Goal: Browse casually: Explore the website without a specific task or goal

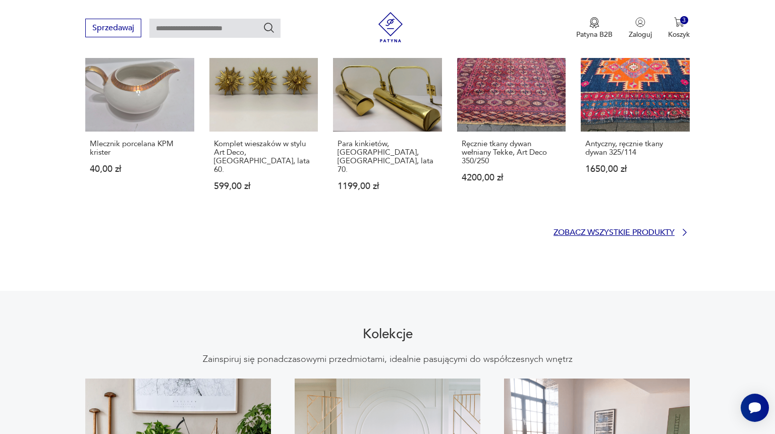
click at [645, 229] on p "Zobacz wszystkie produkty" at bounding box center [613, 232] width 121 height 7
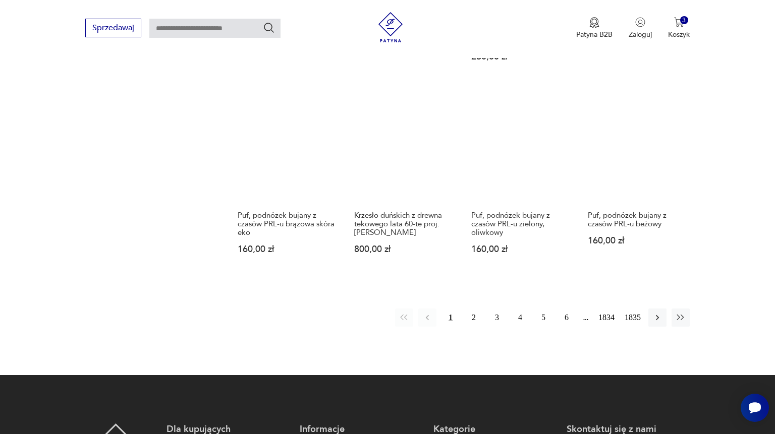
scroll to position [808, 0]
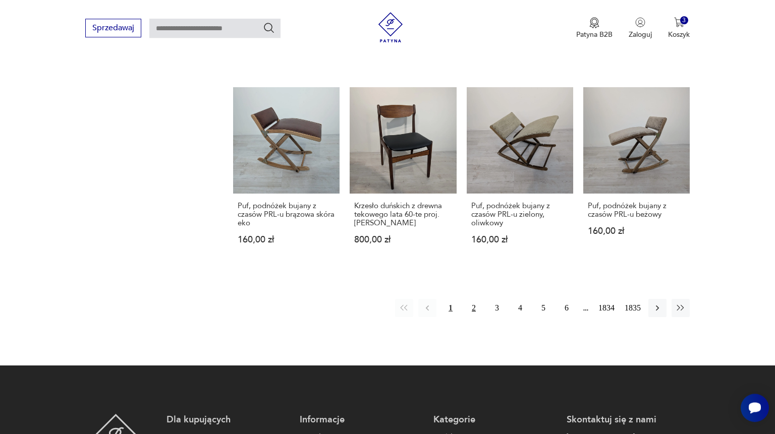
click at [474, 299] on button "2" at bounding box center [474, 308] width 18 height 18
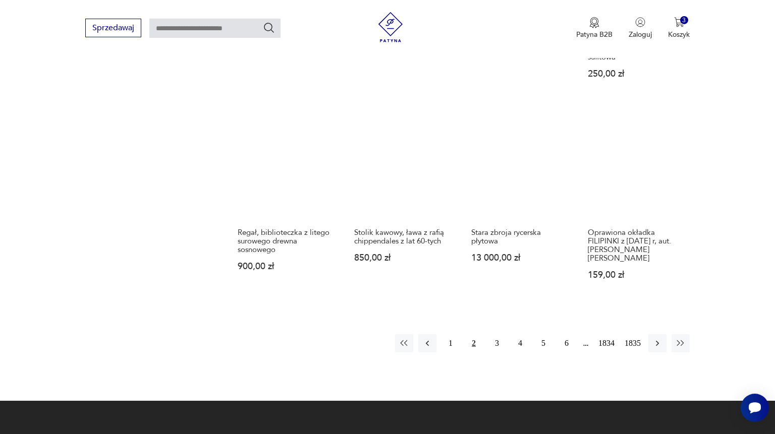
scroll to position [894, 0]
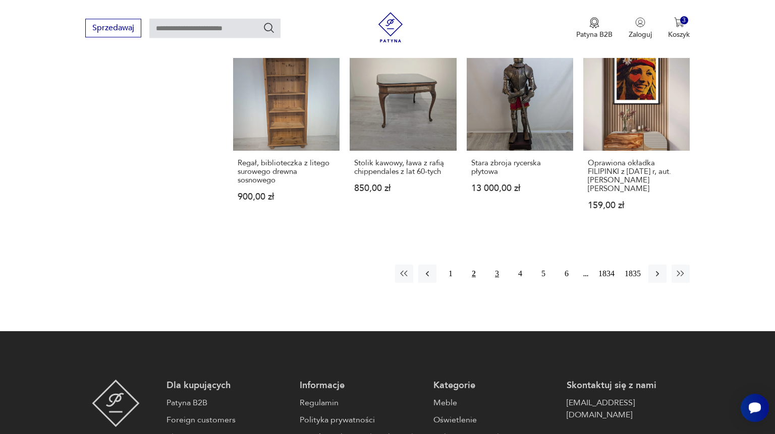
click at [492, 267] on button "3" at bounding box center [497, 274] width 18 height 18
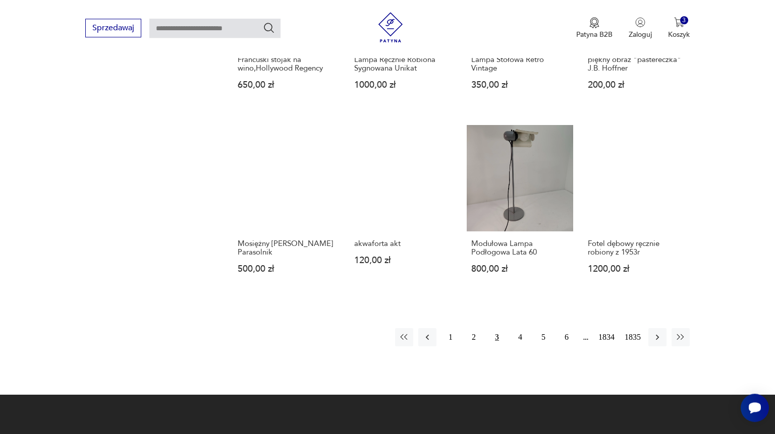
scroll to position [785, 0]
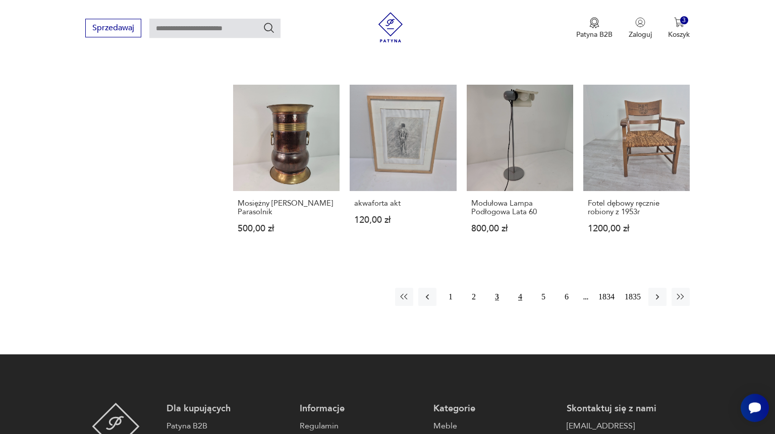
click at [517, 295] on button "4" at bounding box center [520, 297] width 18 height 18
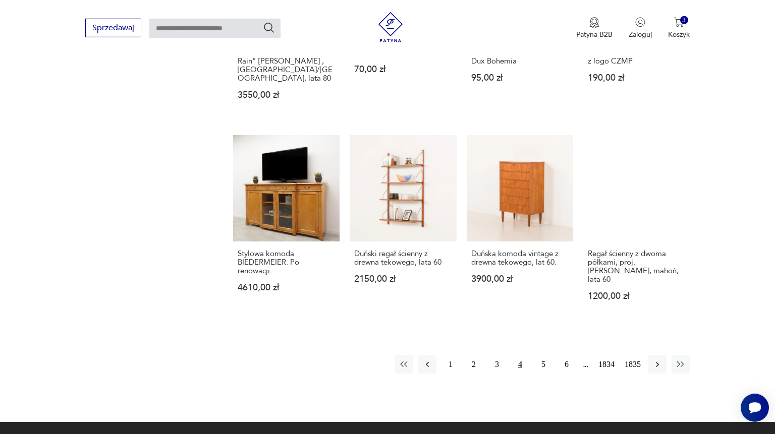
scroll to position [730, 0]
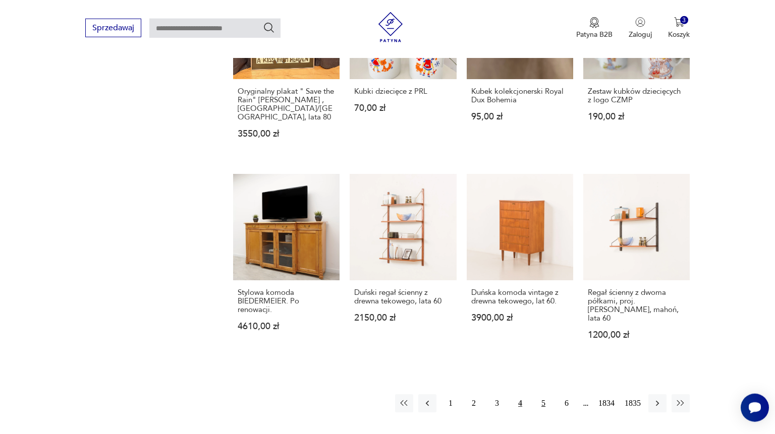
click at [539, 394] on button "5" at bounding box center [543, 403] width 18 height 18
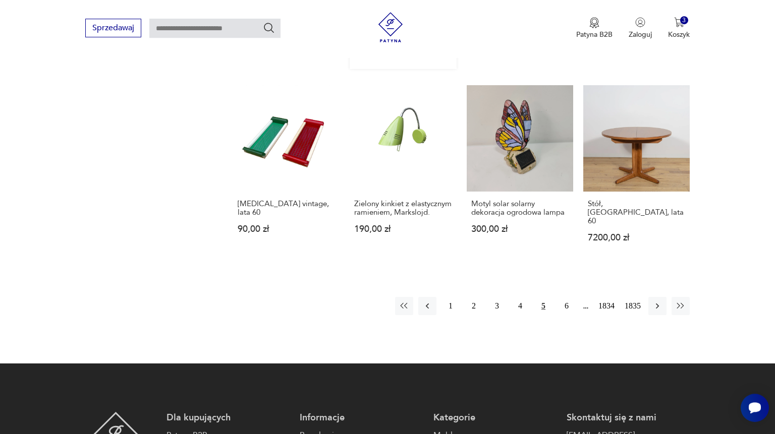
scroll to position [894, 0]
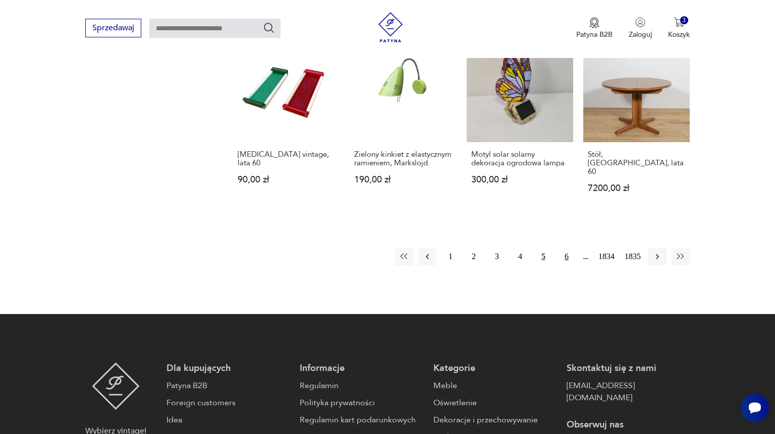
click at [564, 248] on button "6" at bounding box center [566, 257] width 18 height 18
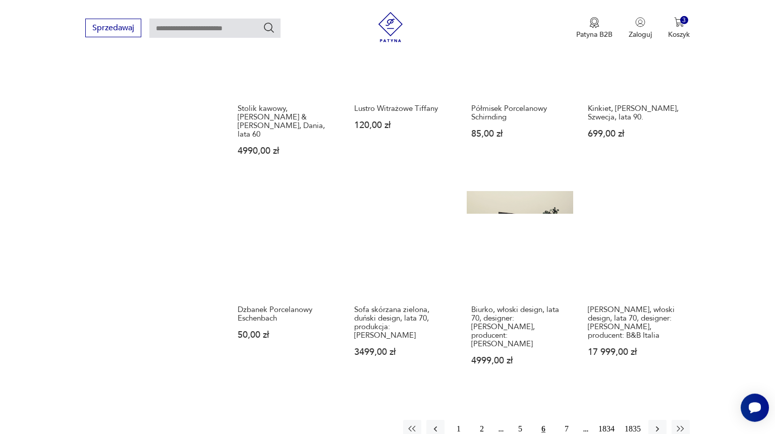
scroll to position [730, 0]
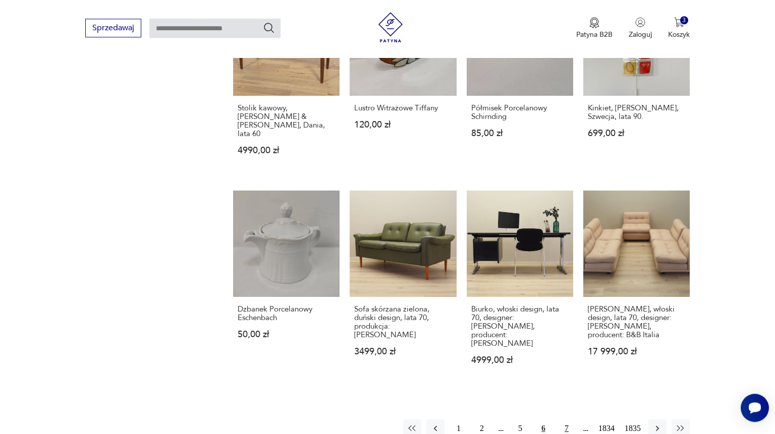
click at [567, 420] on button "7" at bounding box center [566, 429] width 18 height 18
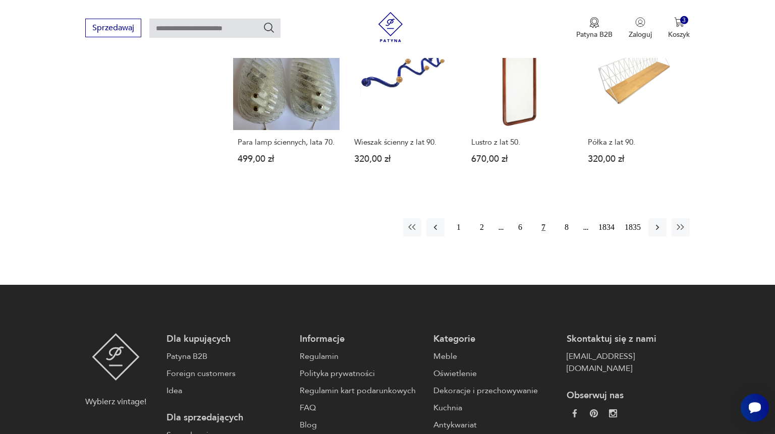
scroll to position [894, 0]
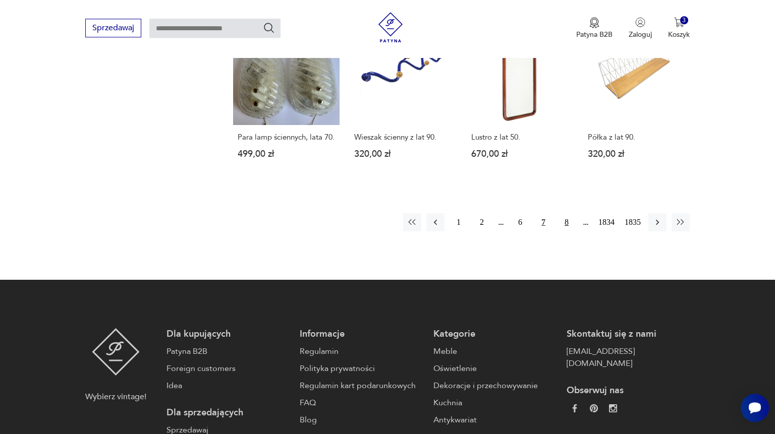
click at [568, 221] on button "8" at bounding box center [566, 222] width 18 height 18
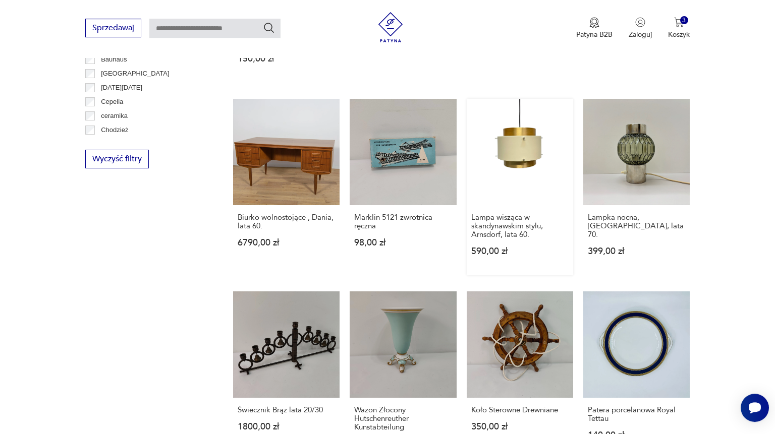
scroll to position [730, 0]
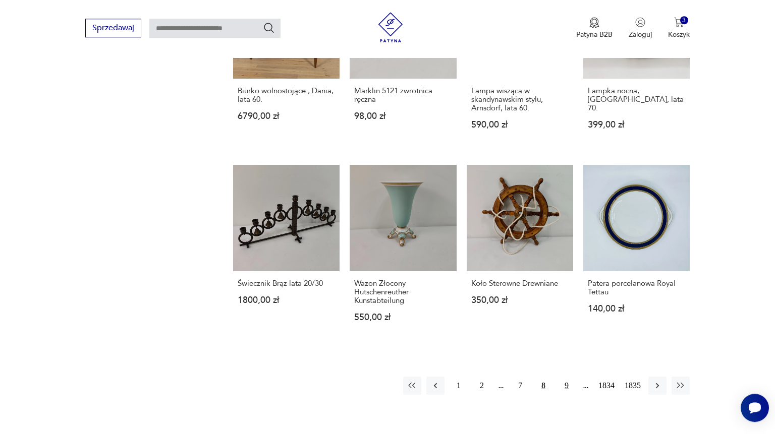
click at [566, 377] on button "9" at bounding box center [566, 386] width 18 height 18
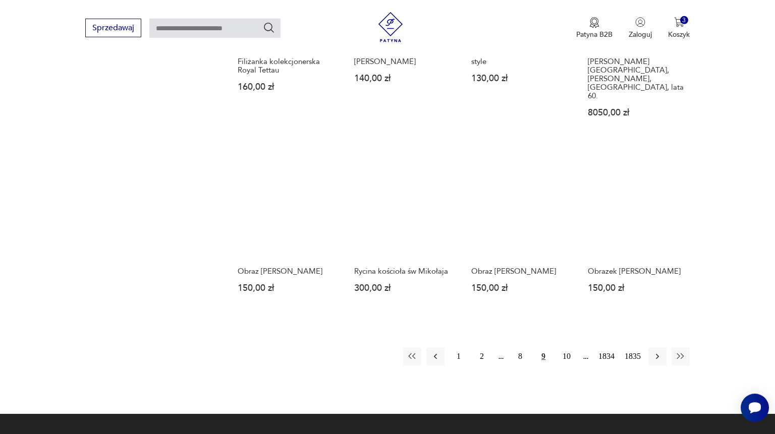
scroll to position [785, 0]
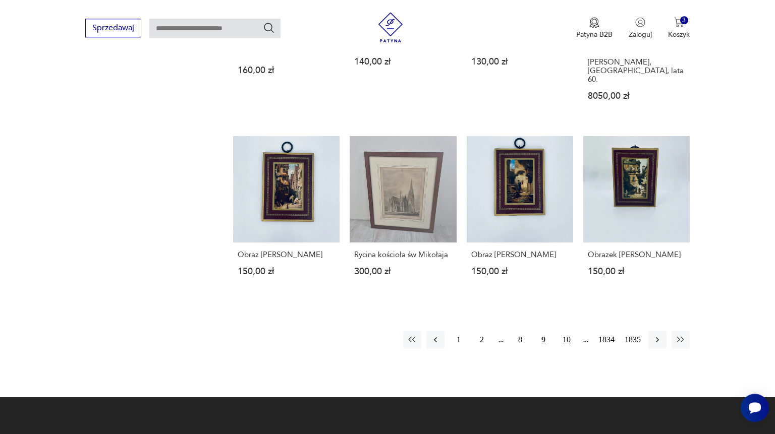
click at [567, 331] on button "10" at bounding box center [566, 340] width 18 height 18
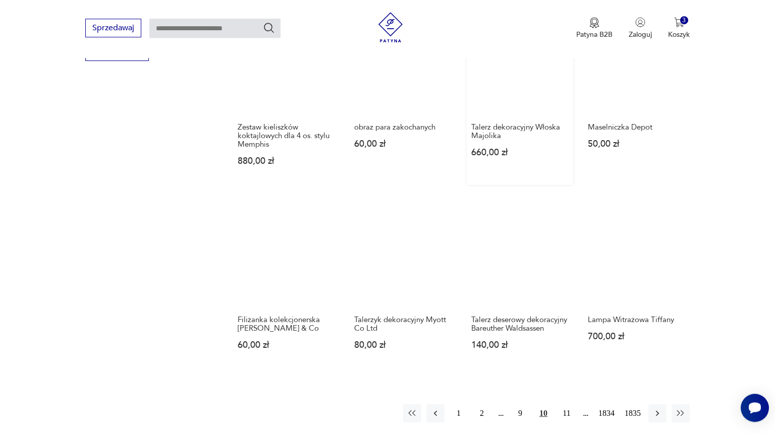
scroll to position [785, 0]
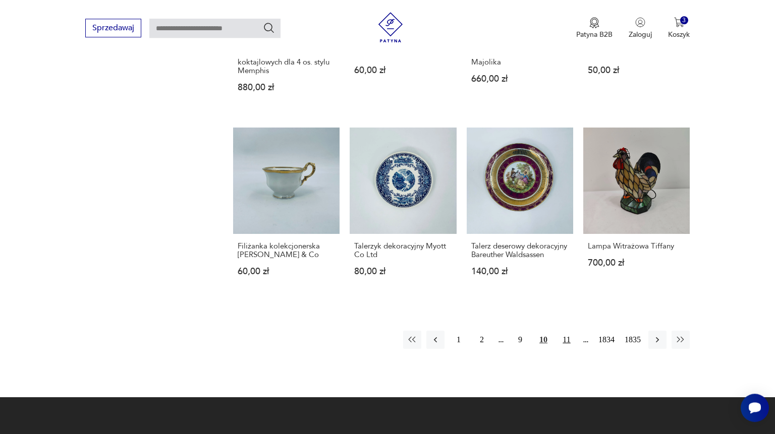
click at [568, 331] on button "11" at bounding box center [566, 340] width 18 height 18
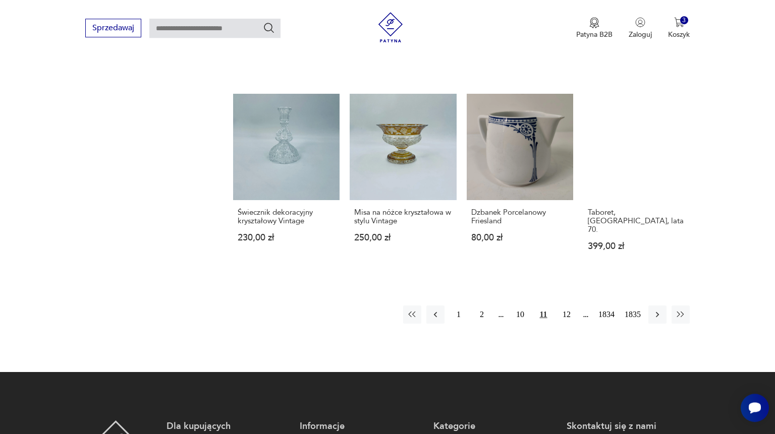
scroll to position [785, 0]
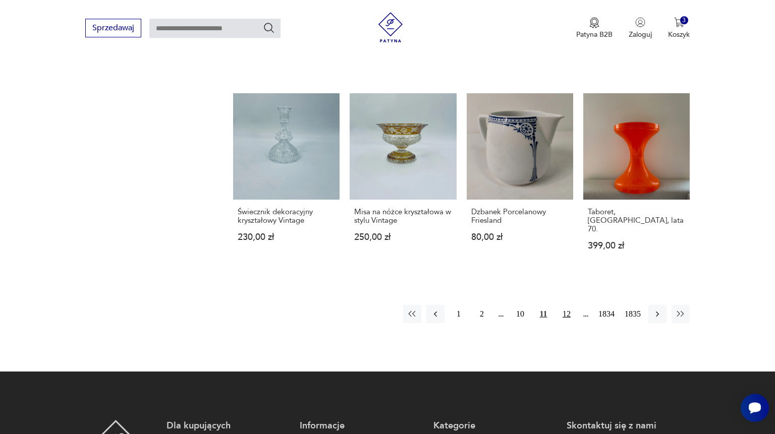
click at [564, 305] on button "12" at bounding box center [566, 314] width 18 height 18
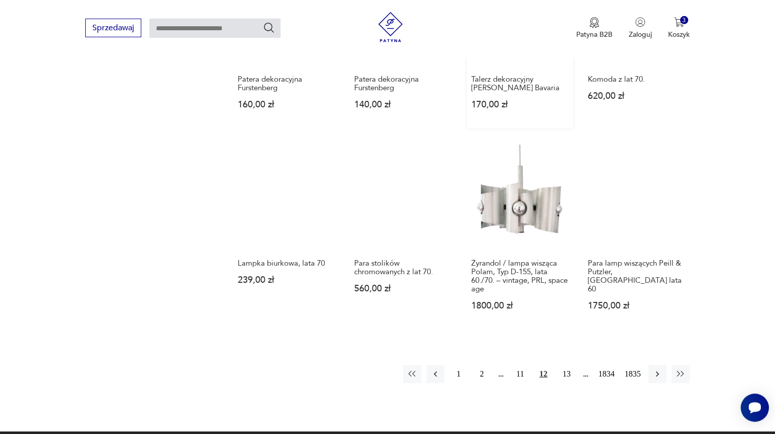
scroll to position [785, 0]
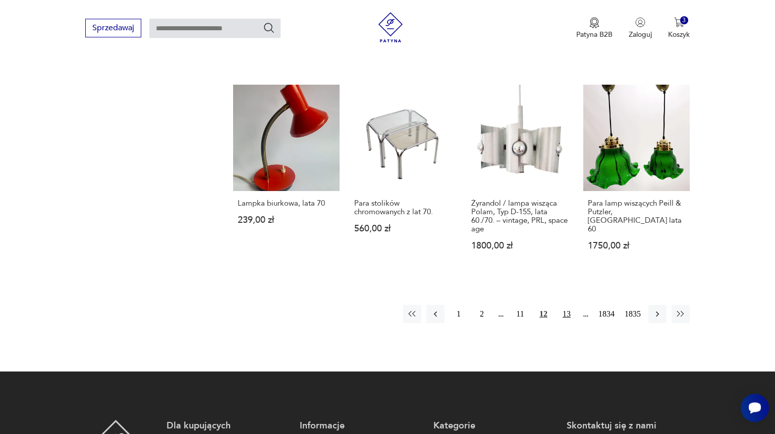
click at [565, 310] on button "13" at bounding box center [566, 314] width 18 height 18
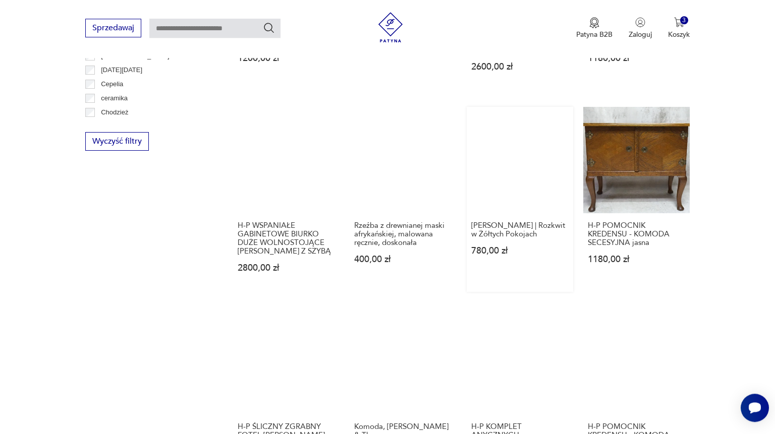
scroll to position [839, 0]
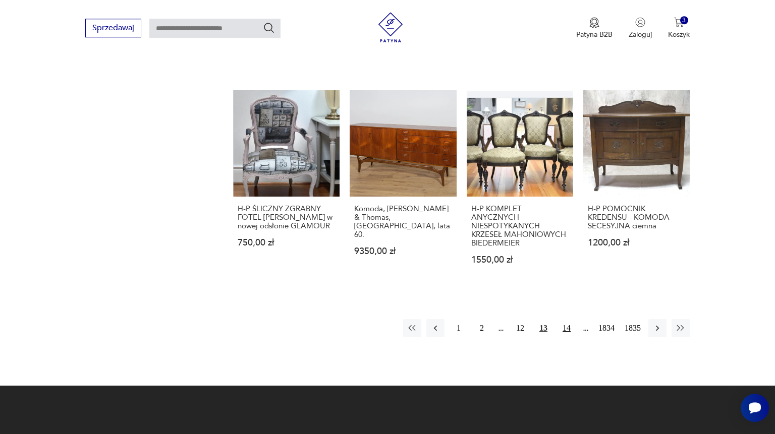
click at [567, 321] on button "14" at bounding box center [566, 328] width 18 height 18
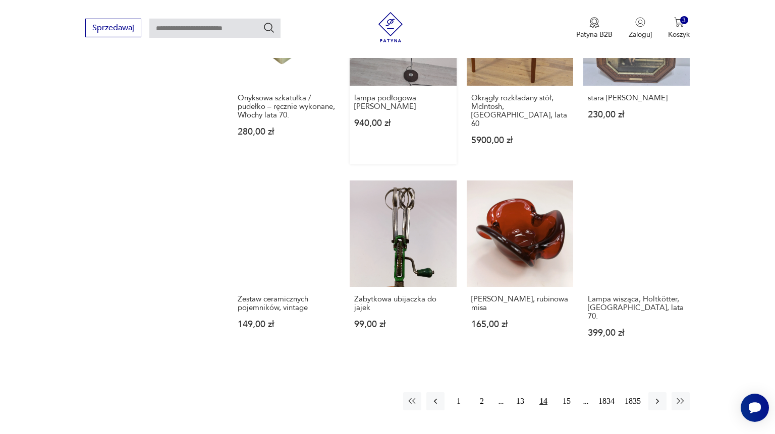
scroll to position [894, 0]
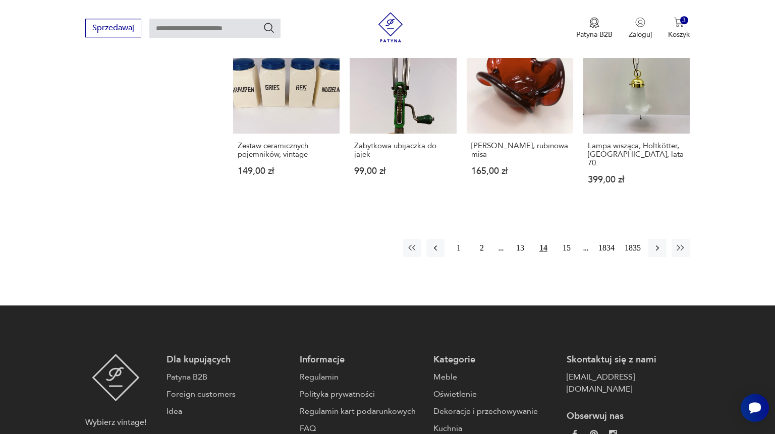
click at [576, 239] on div "1 2 13 14 15 1834 1835" at bounding box center [546, 248] width 286 height 18
click at [560, 239] on button "15" at bounding box center [566, 248] width 18 height 18
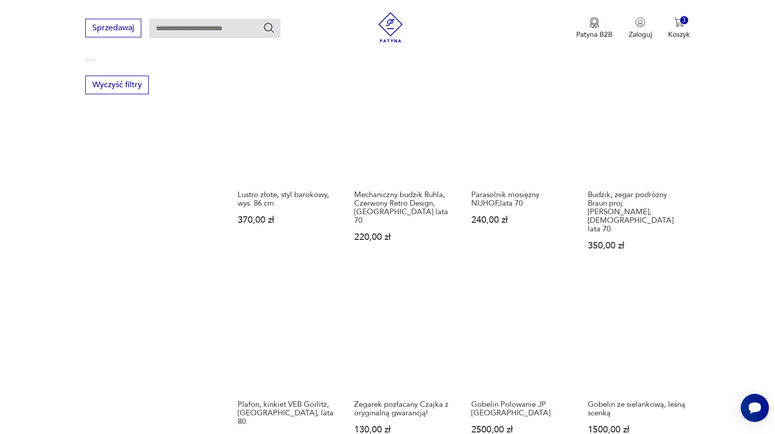
scroll to position [730, 0]
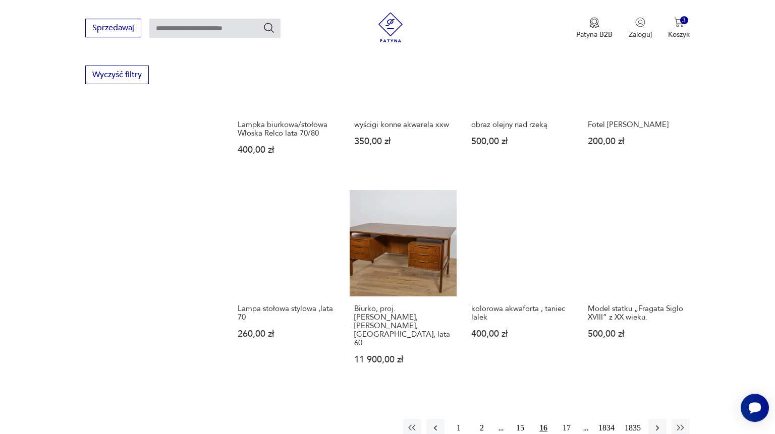
scroll to position [675, 0]
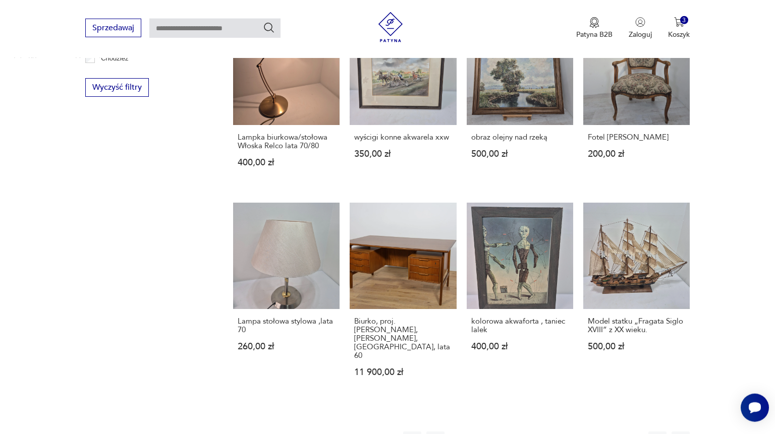
click at [568, 432] on button "17" at bounding box center [566, 441] width 18 height 18
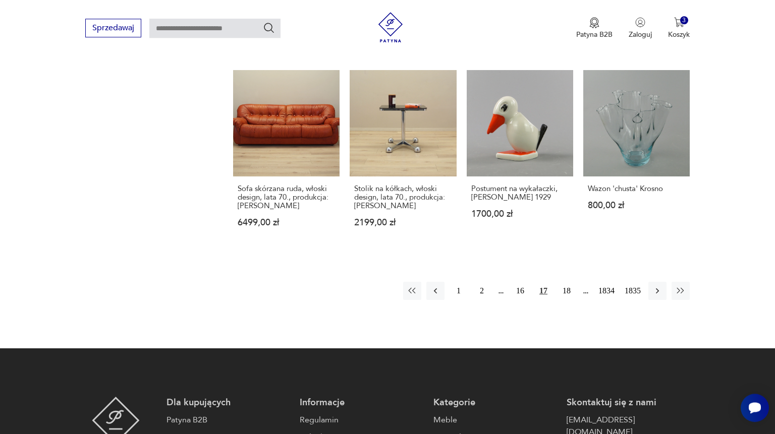
scroll to position [675, 0]
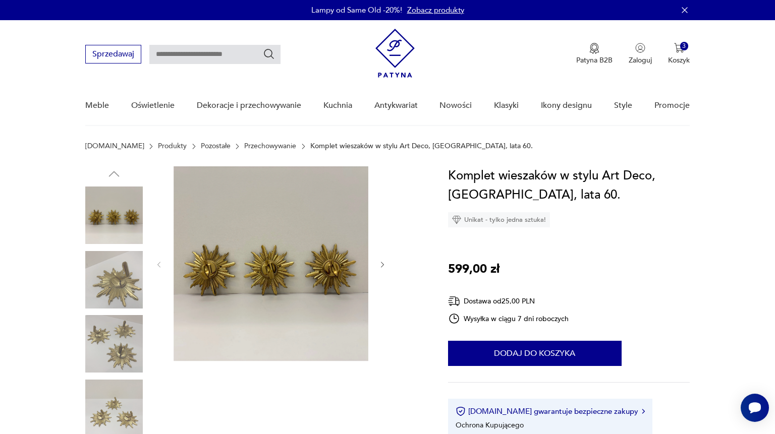
click at [310, 280] on img at bounding box center [271, 263] width 195 height 195
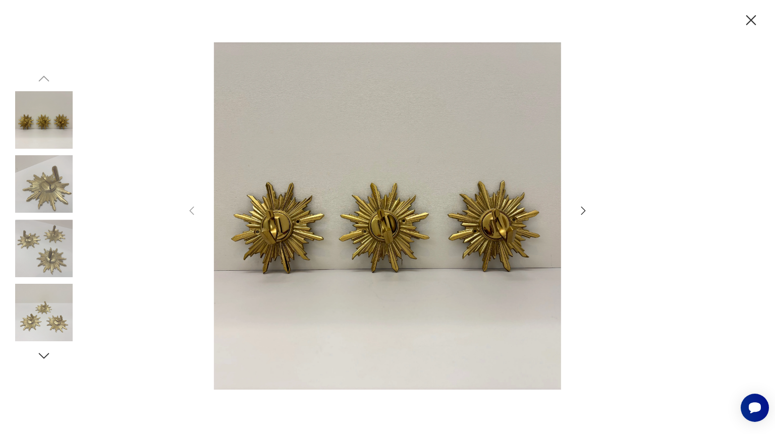
click at [587, 211] on icon "button" at bounding box center [583, 211] width 12 height 12
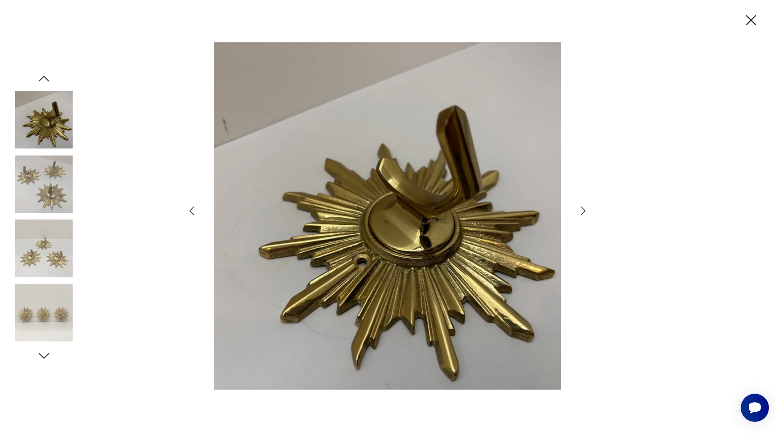
click at [587, 211] on icon "button" at bounding box center [583, 211] width 12 height 12
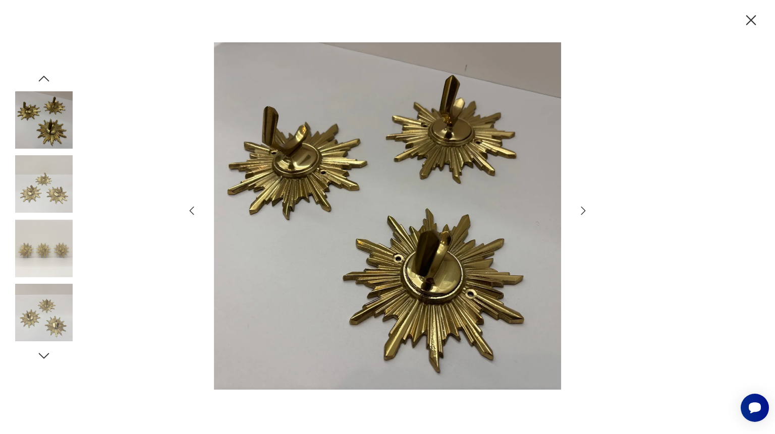
click at [587, 211] on icon "button" at bounding box center [583, 211] width 12 height 12
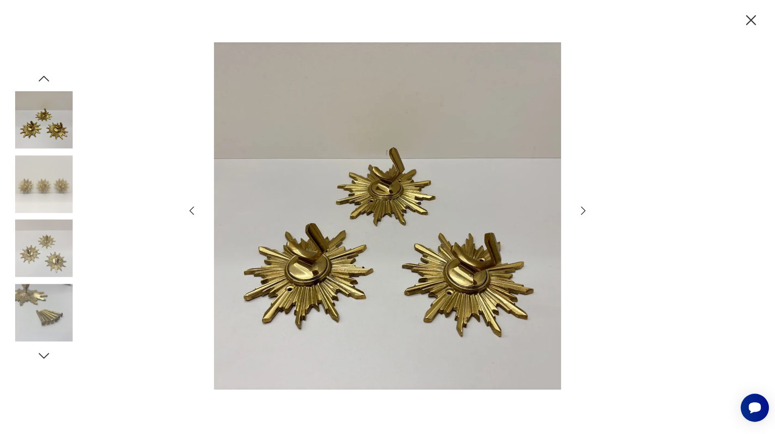
click at [587, 211] on icon "button" at bounding box center [583, 211] width 12 height 12
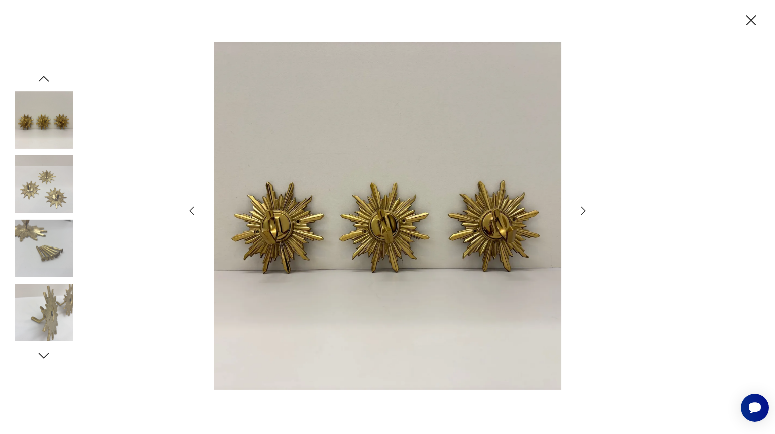
click at [587, 211] on icon "button" at bounding box center [583, 211] width 12 height 12
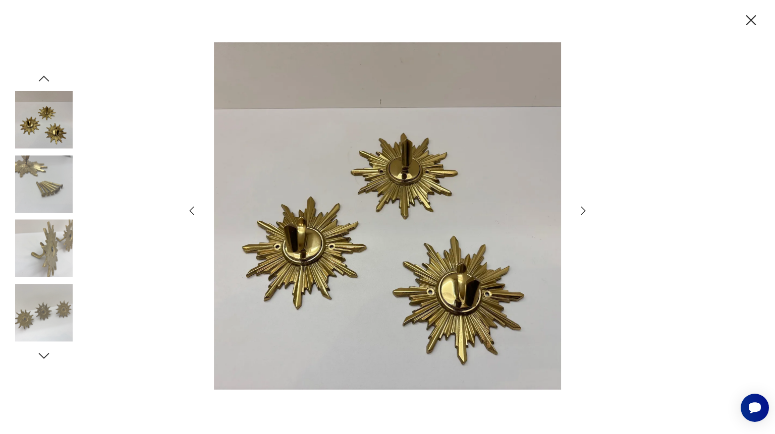
click at [587, 211] on icon "button" at bounding box center [583, 211] width 12 height 12
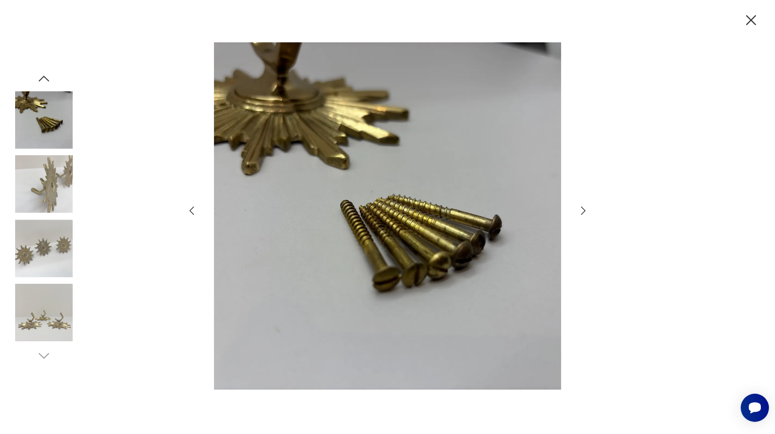
click at [587, 211] on icon "button" at bounding box center [583, 211] width 12 height 12
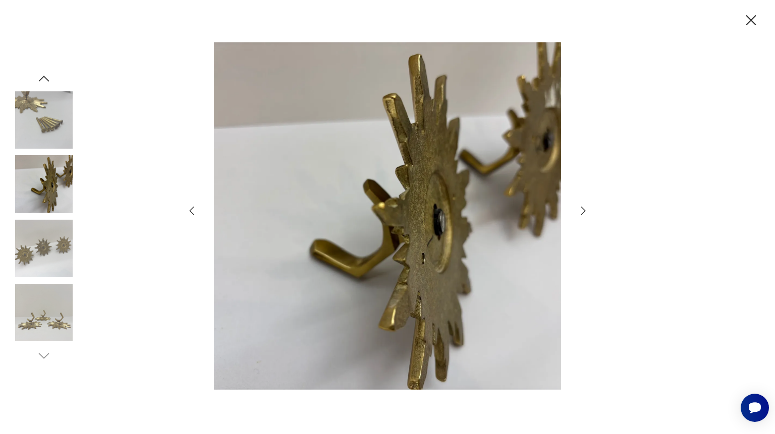
click at [587, 211] on icon "button" at bounding box center [583, 211] width 12 height 12
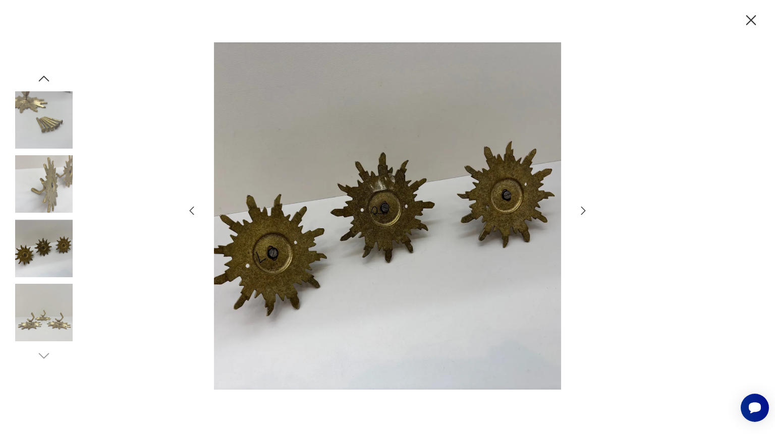
click at [585, 209] on icon "button" at bounding box center [583, 211] width 12 height 12
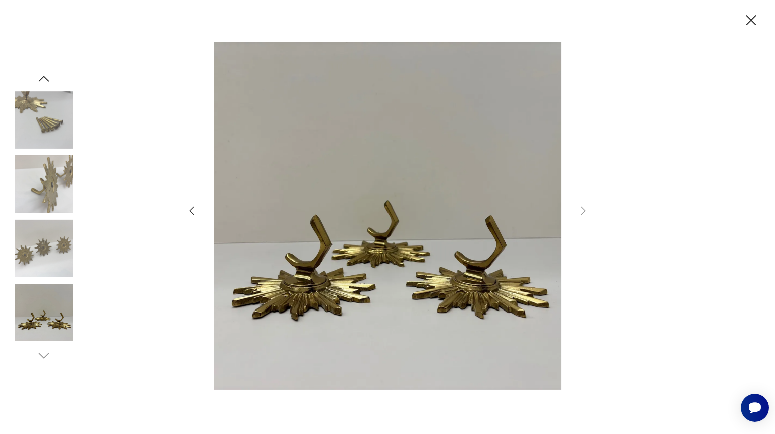
click at [750, 22] on icon "button" at bounding box center [751, 20] width 10 height 10
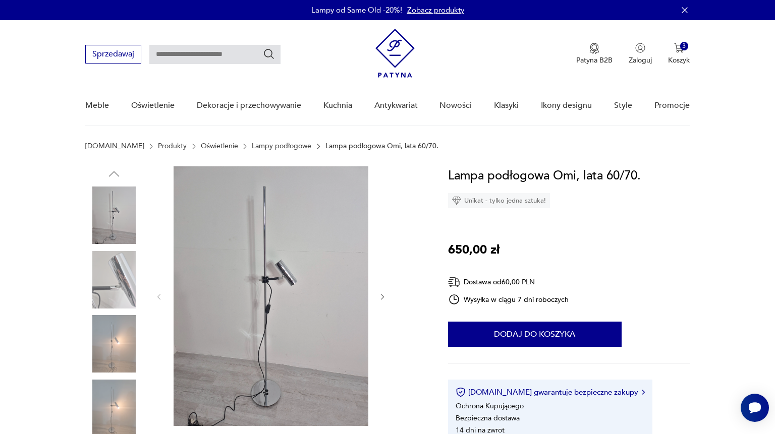
click at [385, 299] on icon "button" at bounding box center [382, 297] width 9 height 9
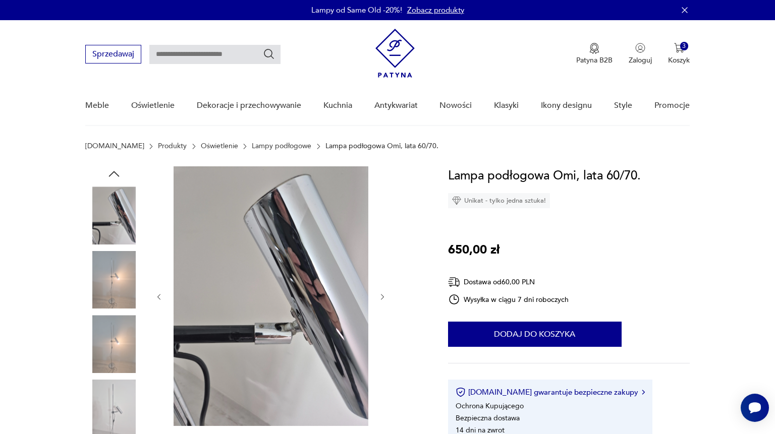
click at [385, 299] on icon "button" at bounding box center [382, 297] width 9 height 9
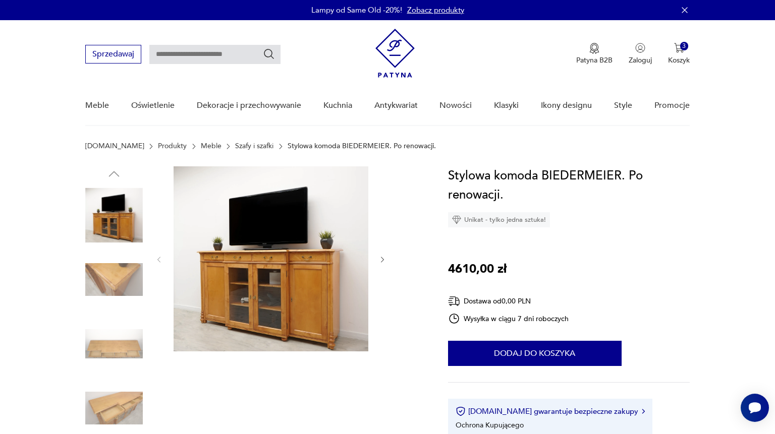
click at [384, 259] on icon "button" at bounding box center [382, 260] width 9 height 9
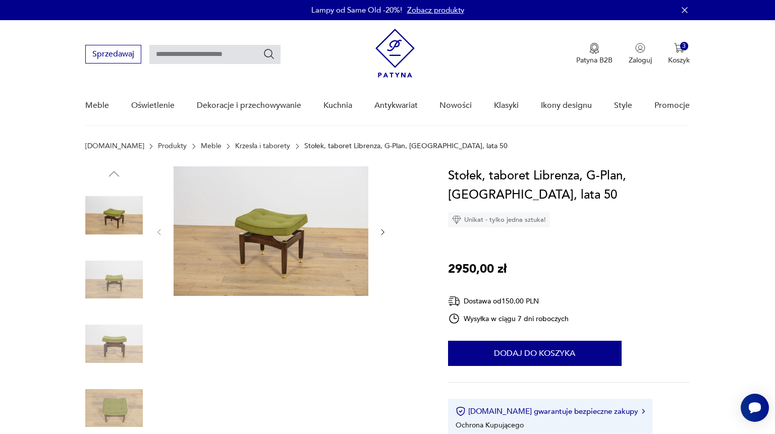
click at [288, 253] on img at bounding box center [271, 231] width 195 height 130
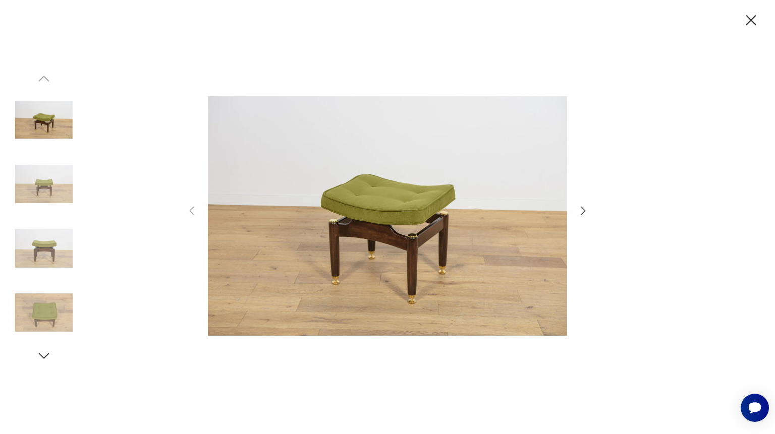
click at [582, 210] on icon "button" at bounding box center [583, 211] width 12 height 12
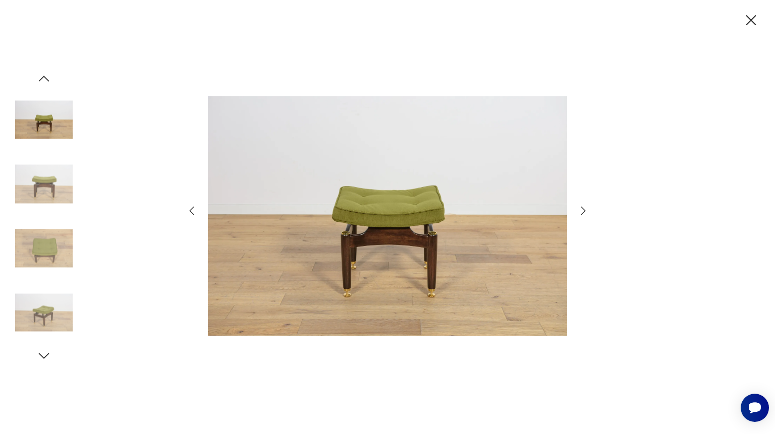
click at [582, 210] on icon "button" at bounding box center [583, 211] width 12 height 12
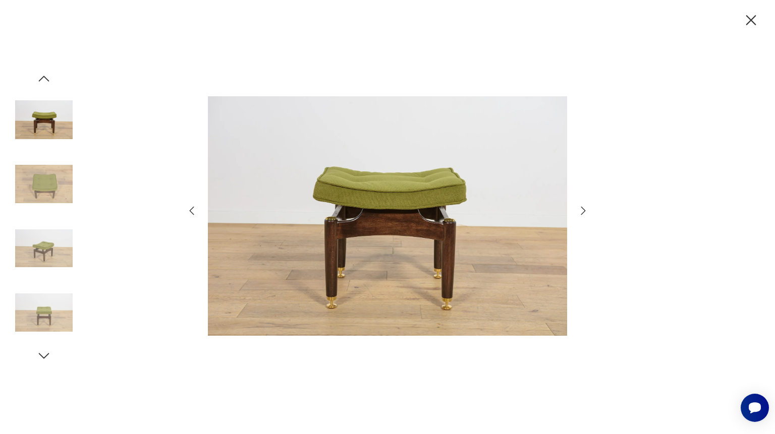
click at [582, 210] on icon "button" at bounding box center [583, 211] width 12 height 12
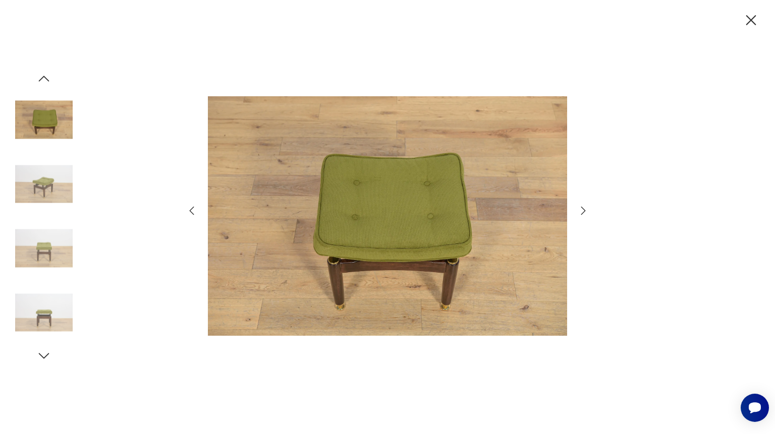
click at [582, 210] on icon "button" at bounding box center [583, 211] width 12 height 12
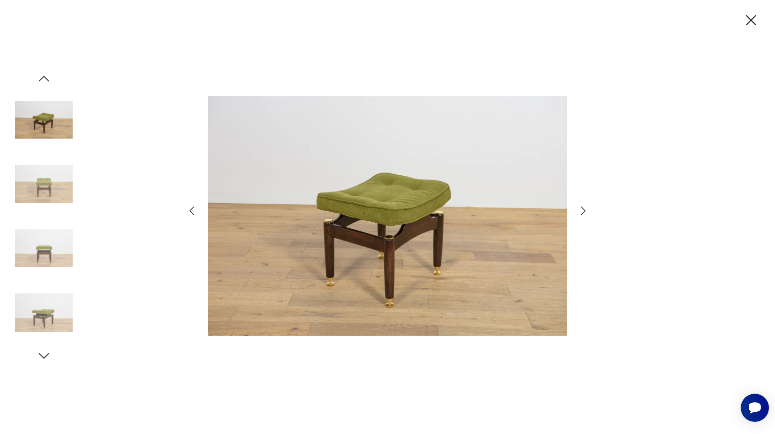
click at [582, 210] on icon "button" at bounding box center [583, 211] width 12 height 12
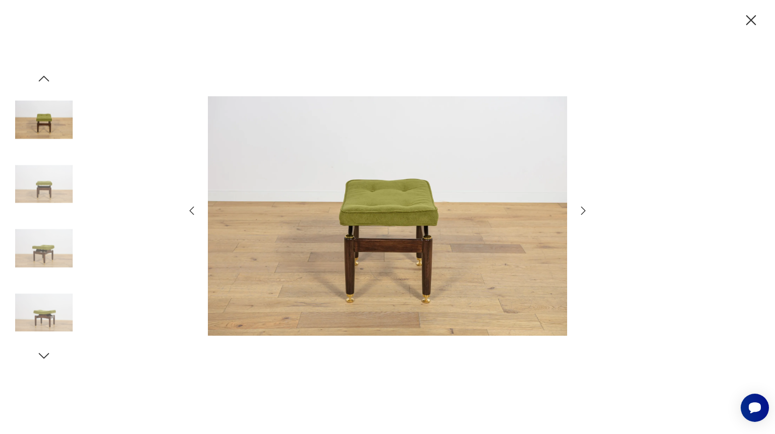
click at [582, 210] on icon "button" at bounding box center [583, 211] width 12 height 12
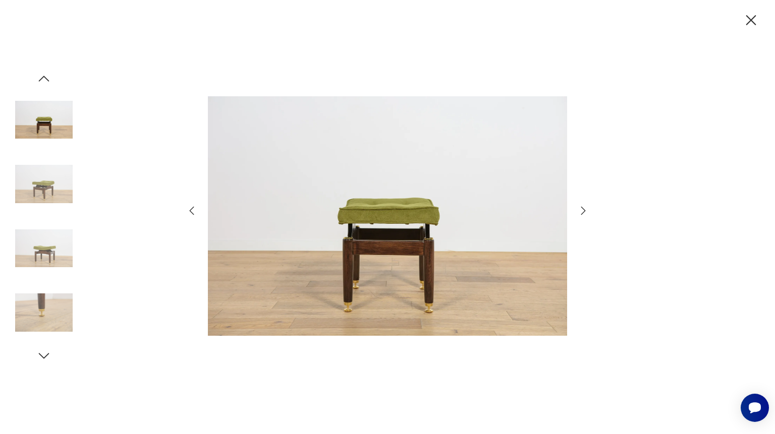
click at [752, 23] on icon "button" at bounding box center [751, 21] width 18 height 18
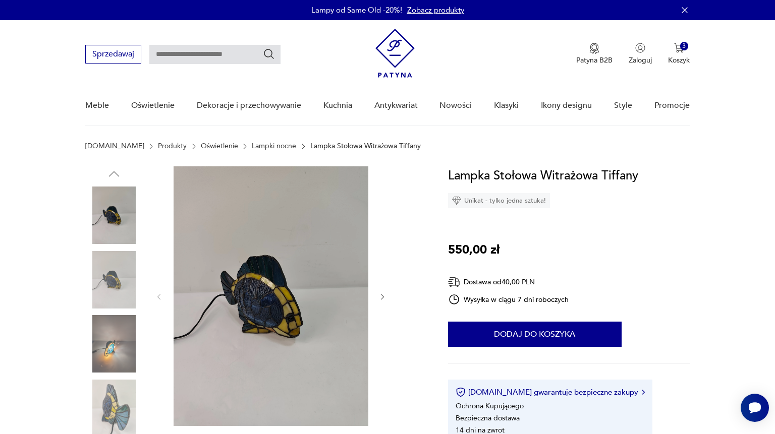
click at [383, 295] on icon "button" at bounding box center [382, 297] width 9 height 9
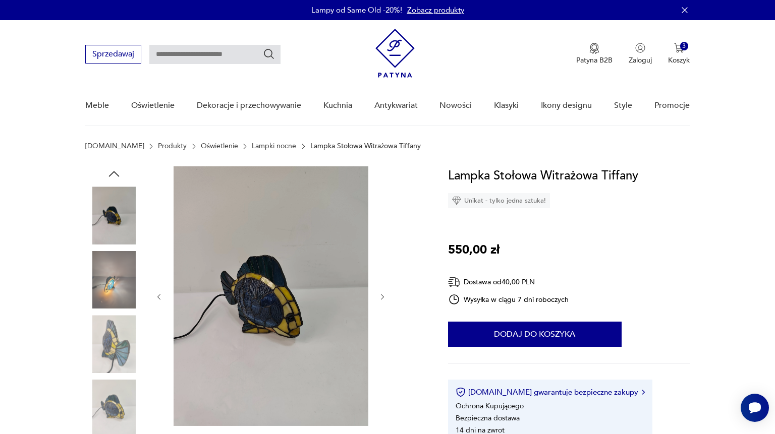
click at [383, 295] on icon "button" at bounding box center [382, 297] width 9 height 9
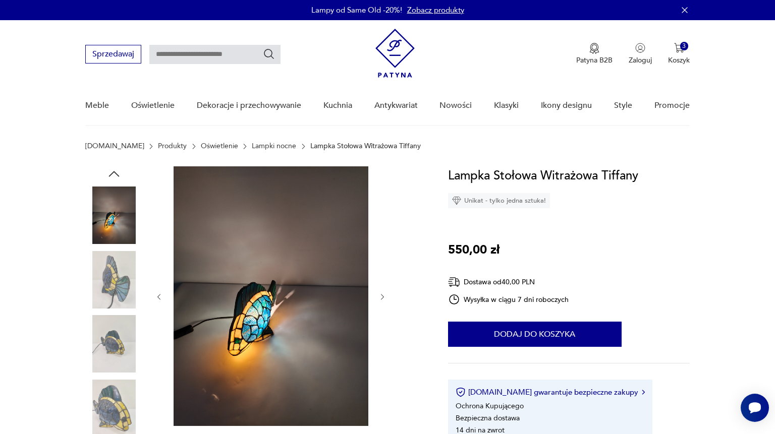
click at [383, 295] on icon "button" at bounding box center [382, 297] width 9 height 9
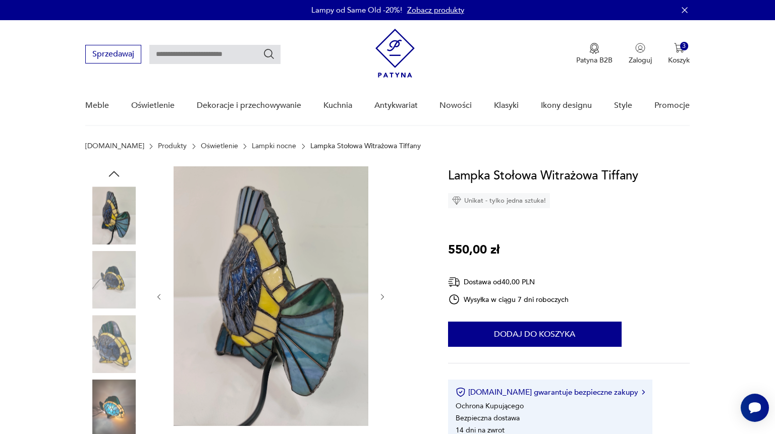
click at [383, 297] on icon "button" at bounding box center [382, 297] width 9 height 9
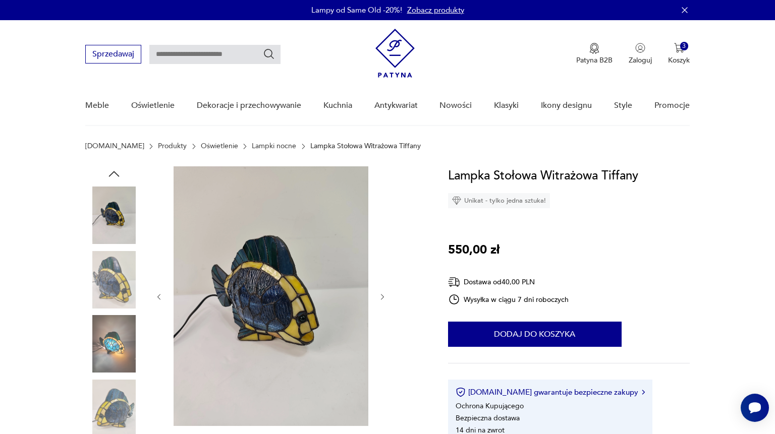
click at [383, 297] on icon "button" at bounding box center [382, 297] width 9 height 9
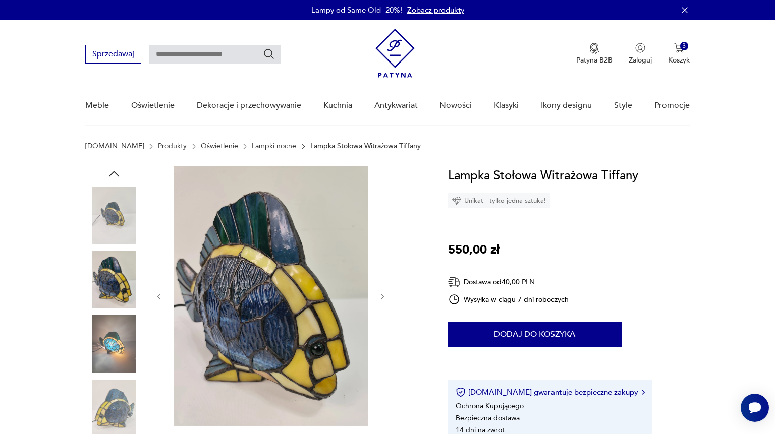
click at [383, 297] on icon "button" at bounding box center [382, 297] width 9 height 9
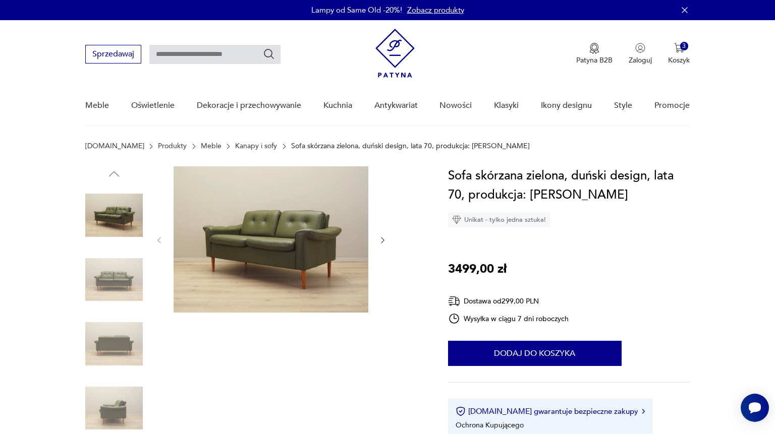
click at [384, 239] on icon "button" at bounding box center [382, 240] width 9 height 9
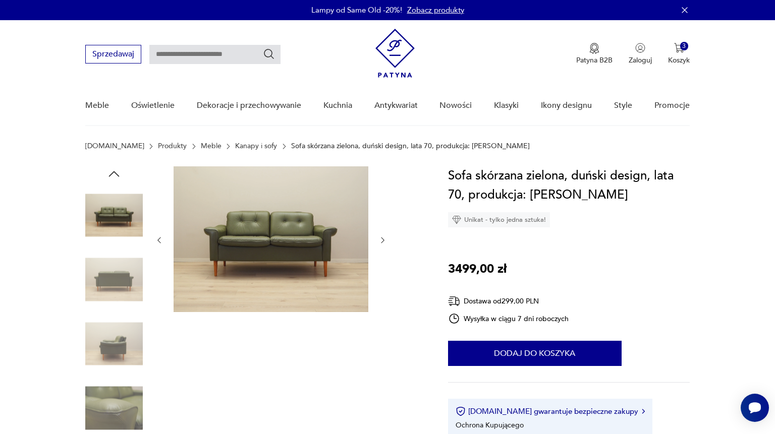
click at [384, 239] on icon "button" at bounding box center [382, 240] width 9 height 9
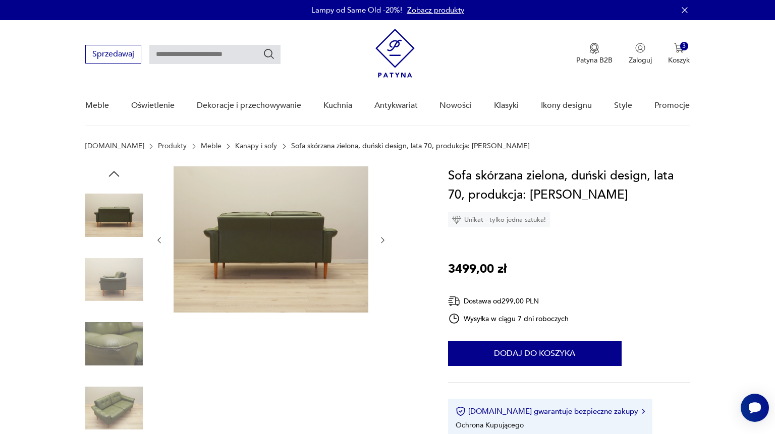
click at [384, 239] on icon "button" at bounding box center [382, 240] width 9 height 9
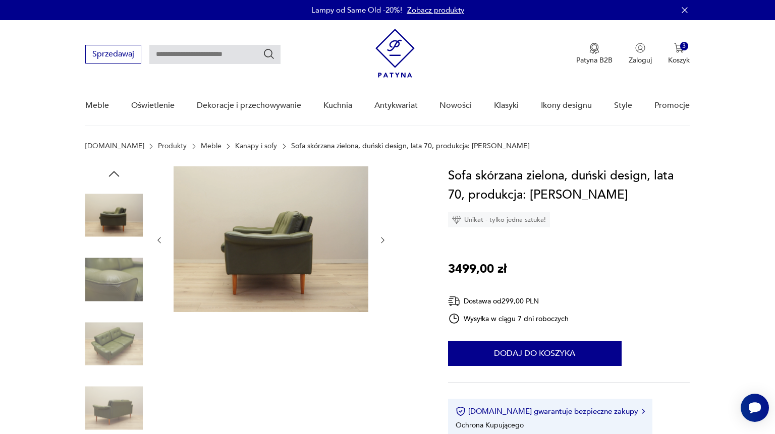
click at [384, 239] on icon "button" at bounding box center [382, 240] width 9 height 9
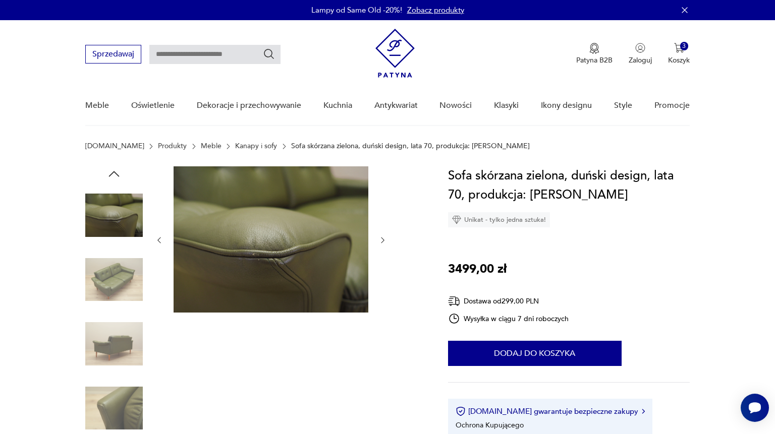
click at [384, 239] on icon "button" at bounding box center [382, 240] width 9 height 9
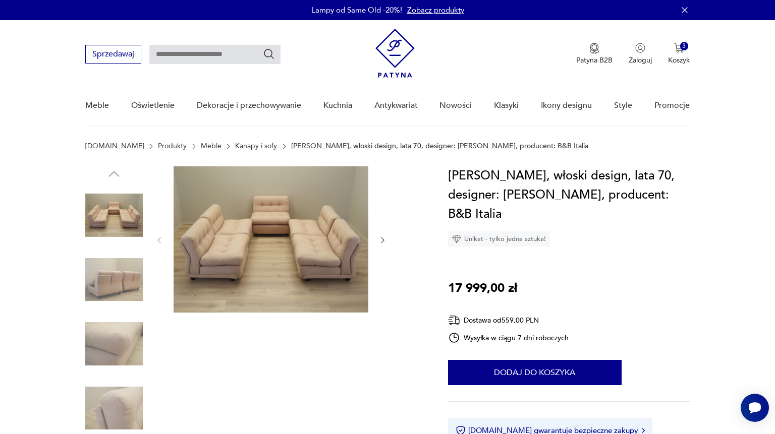
click at [378, 237] on div at bounding box center [271, 240] width 232 height 148
click at [384, 239] on icon "button" at bounding box center [382, 240] width 9 height 9
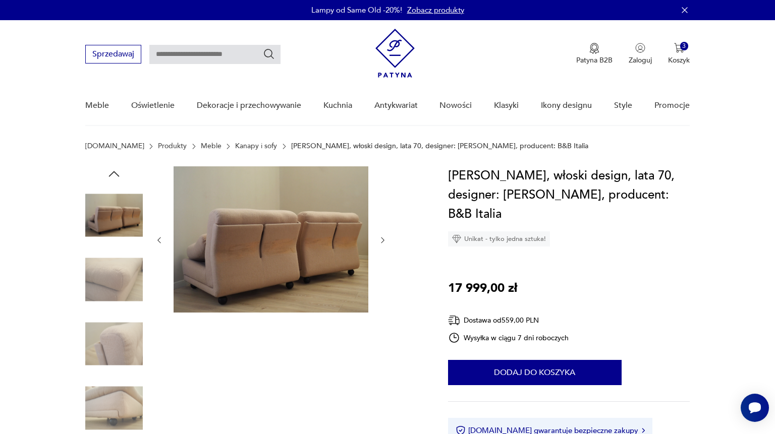
click at [384, 239] on icon "button" at bounding box center [382, 240] width 9 height 9
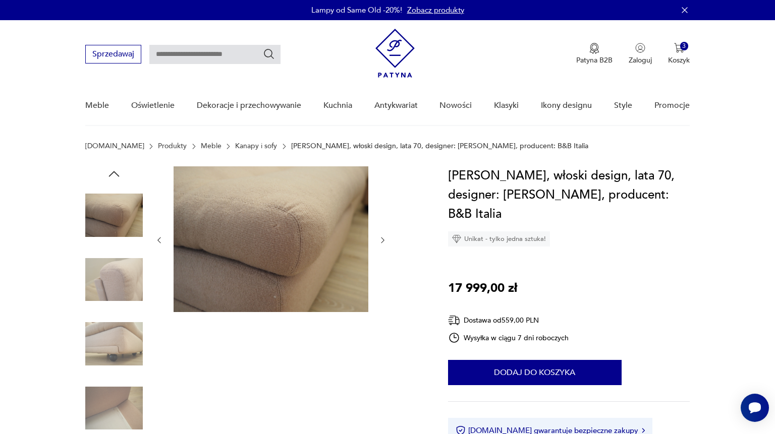
click at [384, 239] on icon "button" at bounding box center [382, 240] width 9 height 9
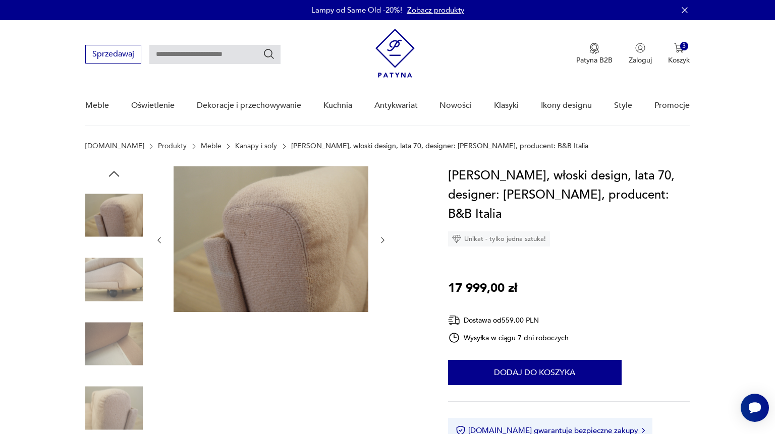
click at [384, 239] on icon "button" at bounding box center [382, 240] width 9 height 9
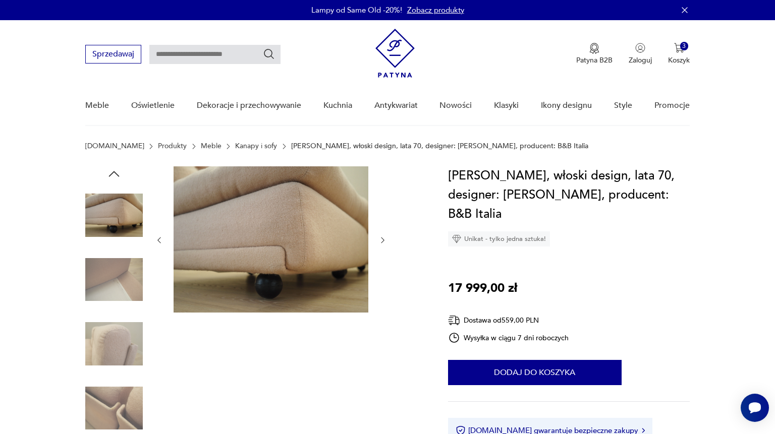
click at [384, 239] on icon "button" at bounding box center [382, 240] width 9 height 9
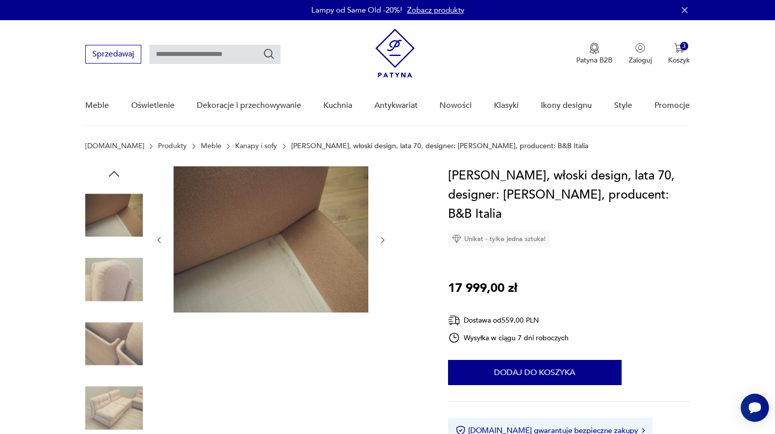
click at [384, 239] on icon "button" at bounding box center [382, 240] width 9 height 9
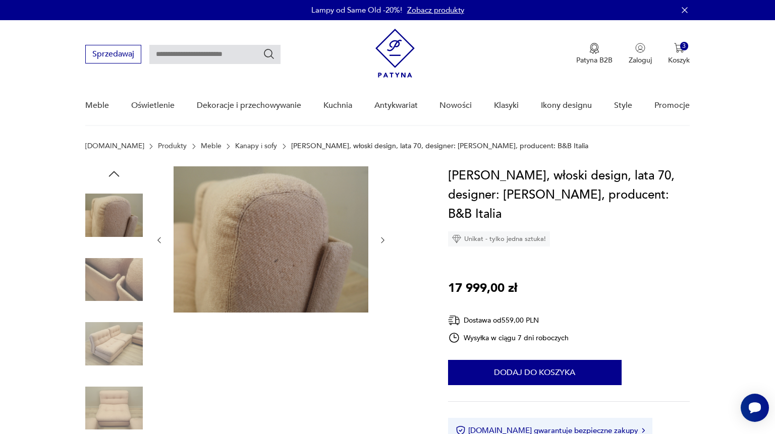
click at [384, 239] on icon "button" at bounding box center [382, 240] width 9 height 9
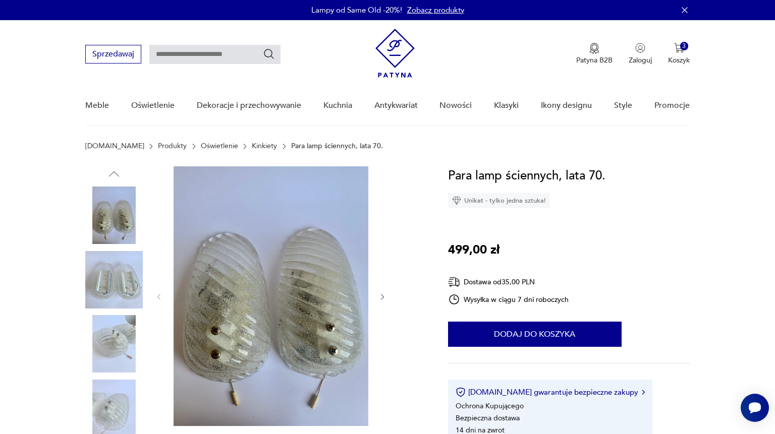
click at [383, 298] on icon "button" at bounding box center [382, 297] width 9 height 9
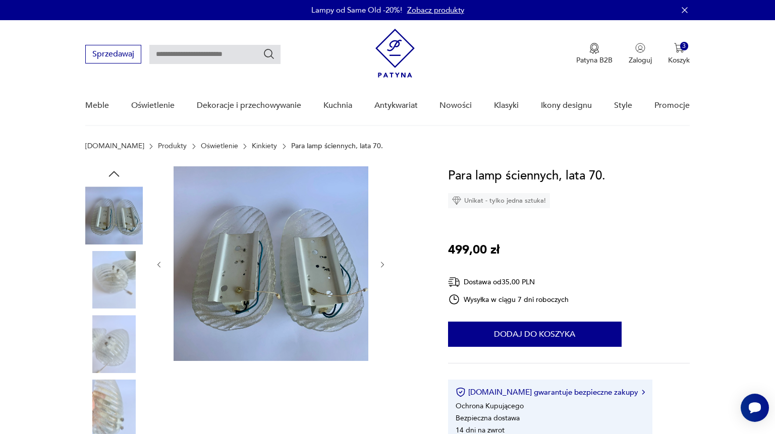
click at [385, 265] on icon "button" at bounding box center [382, 265] width 9 height 9
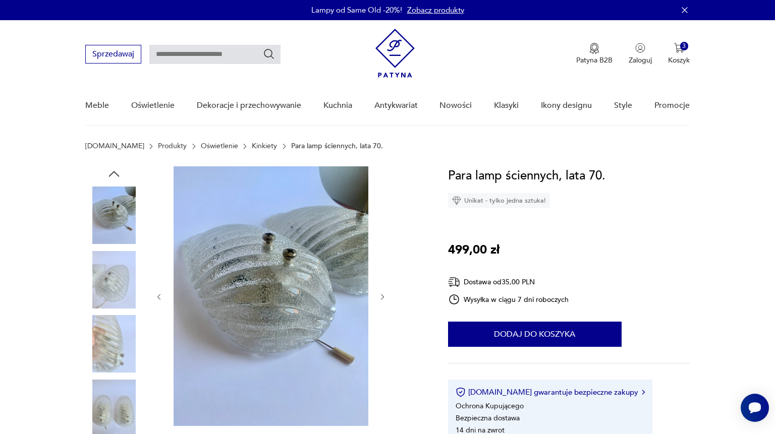
click at [379, 297] on icon "button" at bounding box center [382, 297] width 9 height 9
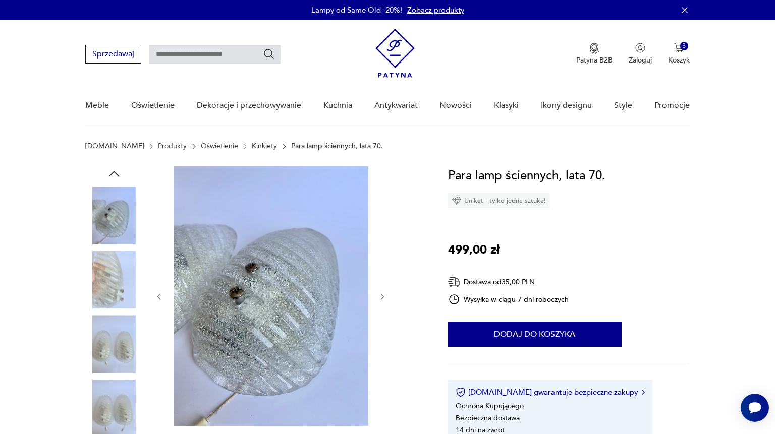
click at [379, 294] on icon "button" at bounding box center [382, 297] width 9 height 9
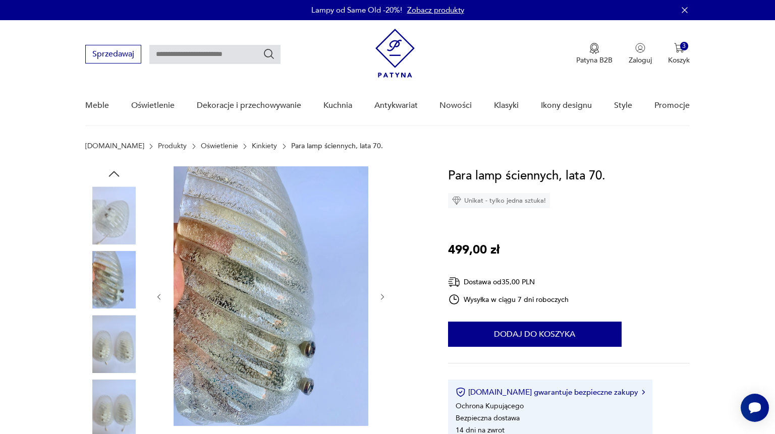
click at [379, 294] on icon "button" at bounding box center [382, 297] width 9 height 9
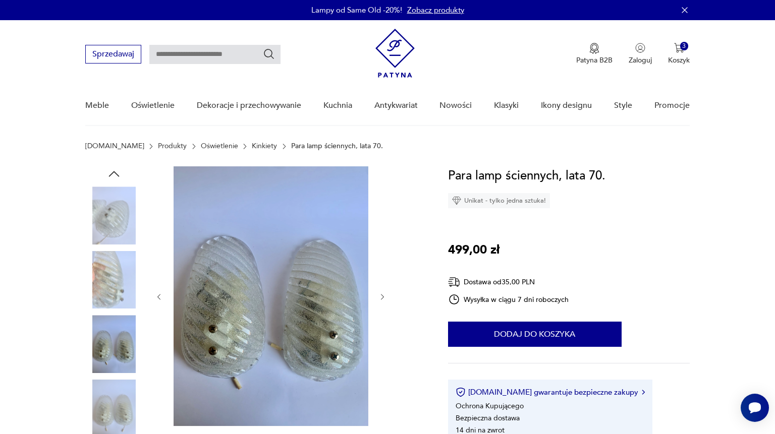
click at [379, 294] on icon "button" at bounding box center [382, 297] width 9 height 9
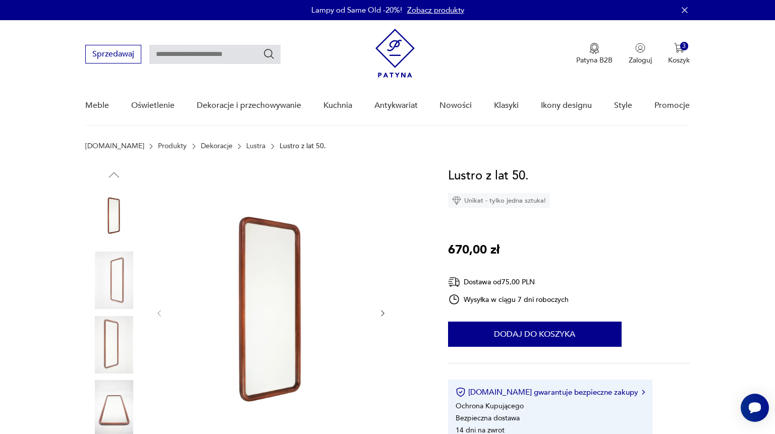
click at [383, 316] on icon "button" at bounding box center [382, 313] width 9 height 9
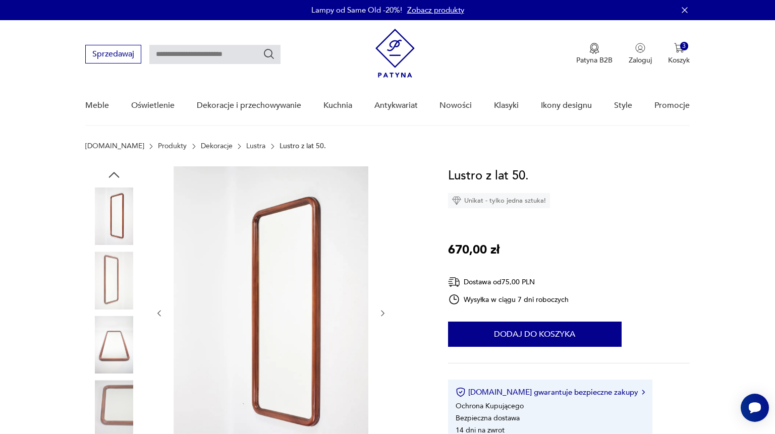
click at [383, 316] on icon "button" at bounding box center [382, 313] width 9 height 9
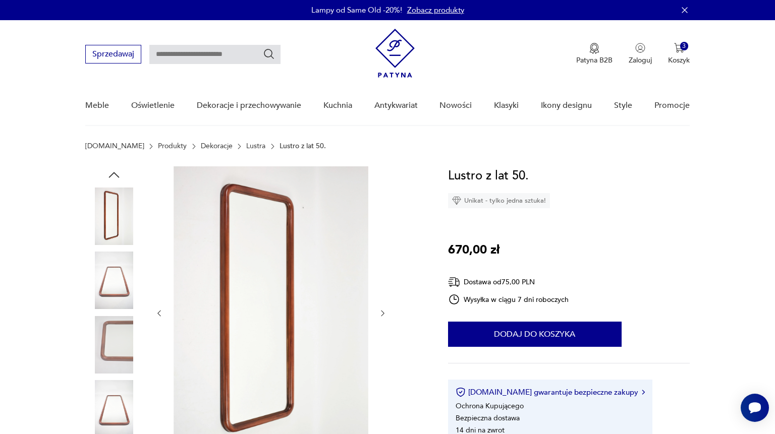
click at [383, 316] on icon "button" at bounding box center [382, 313] width 9 height 9
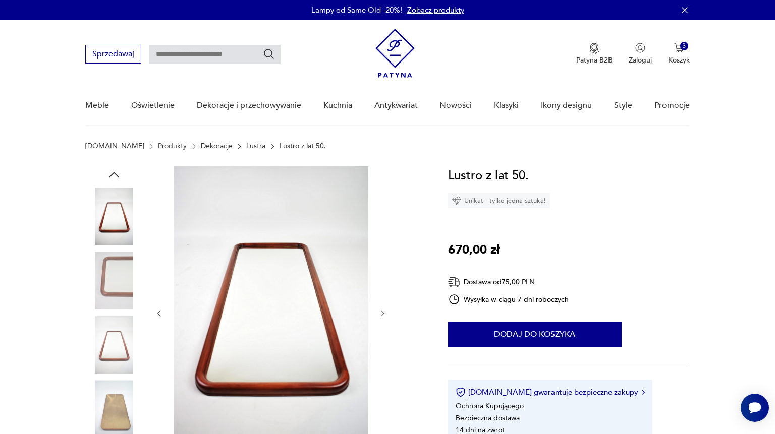
click at [383, 316] on icon "button" at bounding box center [382, 313] width 9 height 9
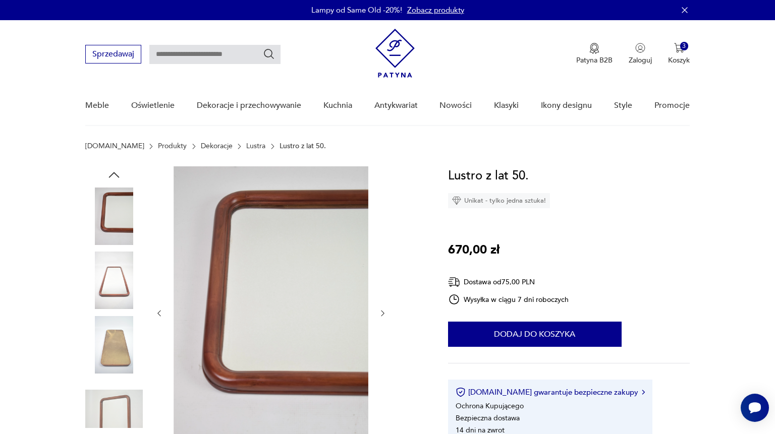
click at [383, 316] on icon "button" at bounding box center [382, 313] width 9 height 9
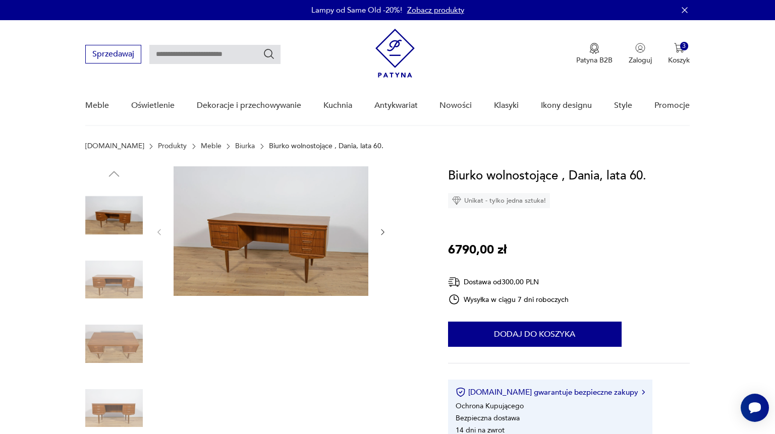
click at [380, 231] on icon "button" at bounding box center [382, 232] width 9 height 9
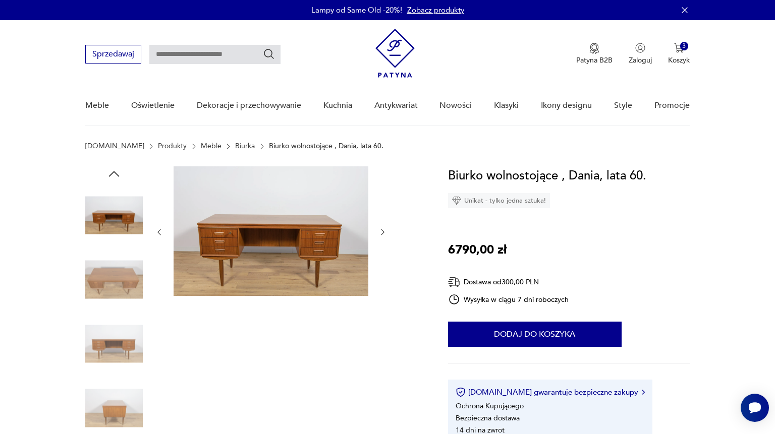
click at [380, 232] on icon "button" at bounding box center [382, 232] width 9 height 9
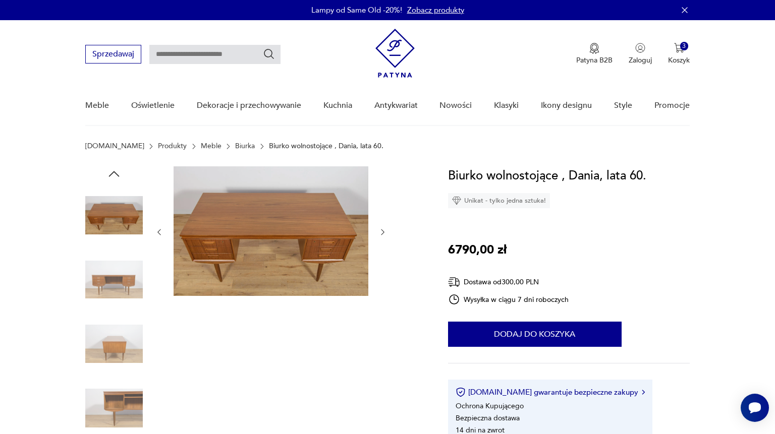
click at [380, 232] on icon "button" at bounding box center [382, 232] width 9 height 9
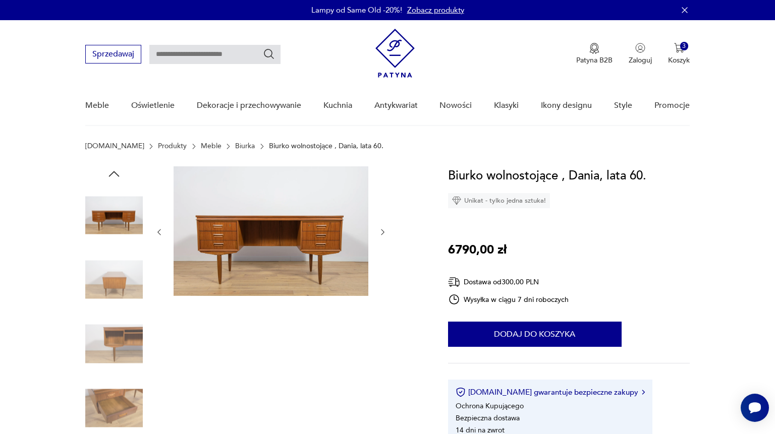
click at [380, 232] on icon "button" at bounding box center [382, 232] width 9 height 9
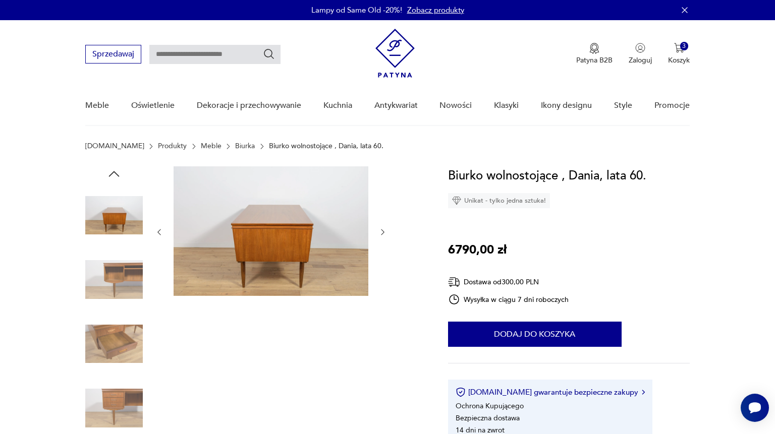
click at [380, 232] on icon "button" at bounding box center [382, 232] width 9 height 9
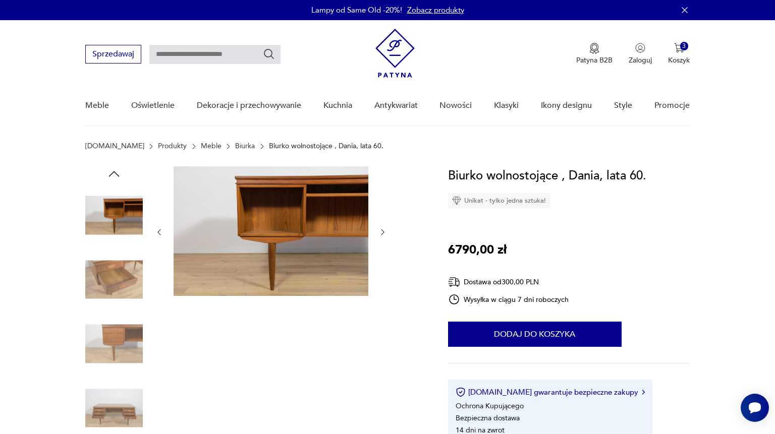
click at [380, 235] on icon "button" at bounding box center [382, 232] width 9 height 9
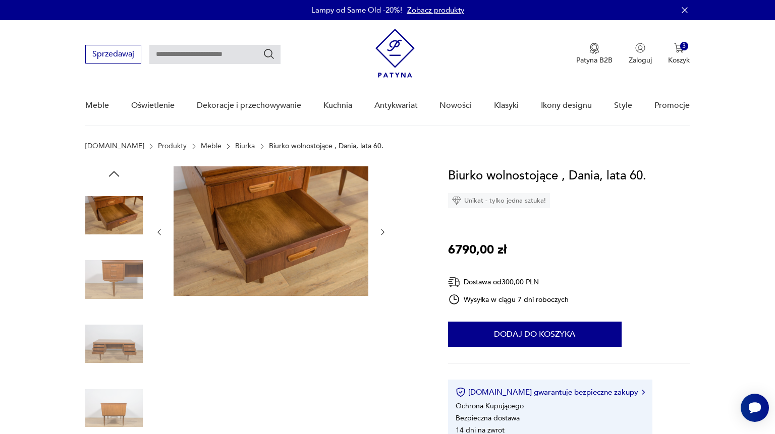
click at [380, 236] on icon "button" at bounding box center [382, 232] width 9 height 9
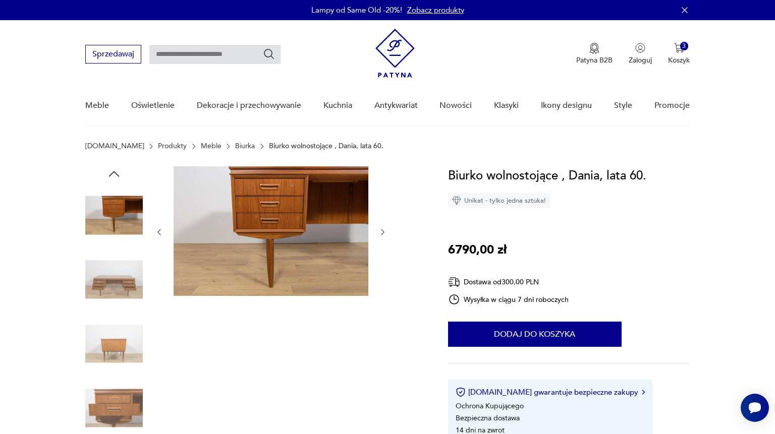
click at [380, 236] on icon "button" at bounding box center [382, 232] width 9 height 9
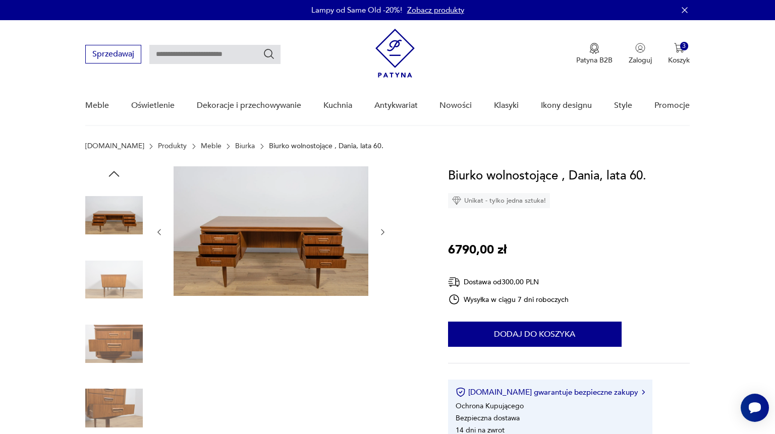
click at [380, 236] on icon "button" at bounding box center [382, 232] width 9 height 9
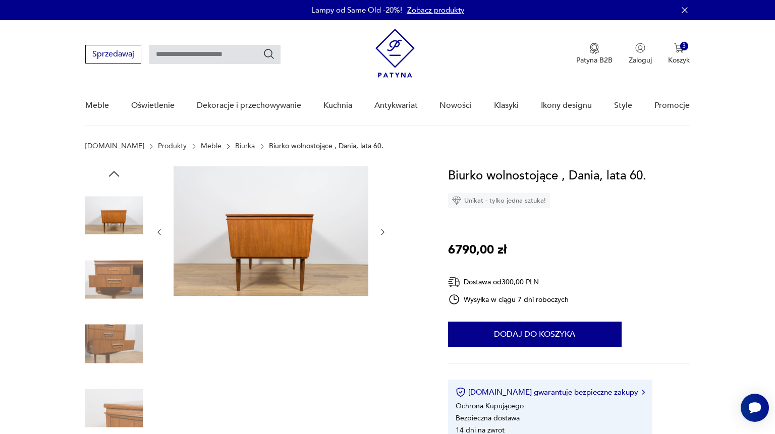
click at [380, 236] on icon "button" at bounding box center [382, 232] width 9 height 9
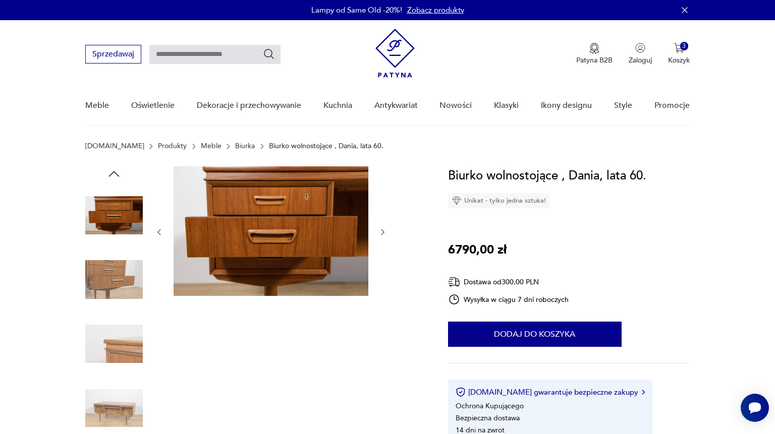
click at [380, 236] on icon "button" at bounding box center [382, 232] width 9 height 9
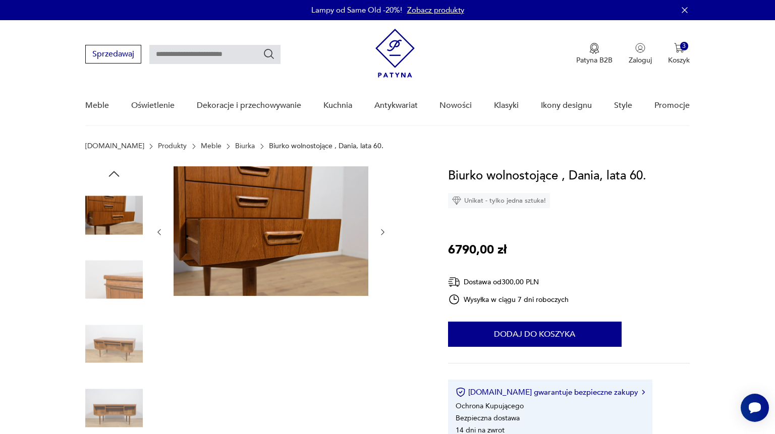
click at [380, 236] on icon "button" at bounding box center [382, 232] width 9 height 9
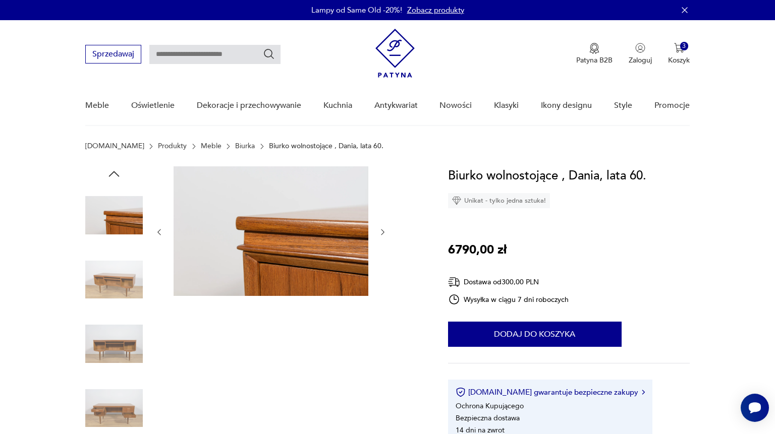
click at [380, 236] on icon "button" at bounding box center [382, 232] width 9 height 9
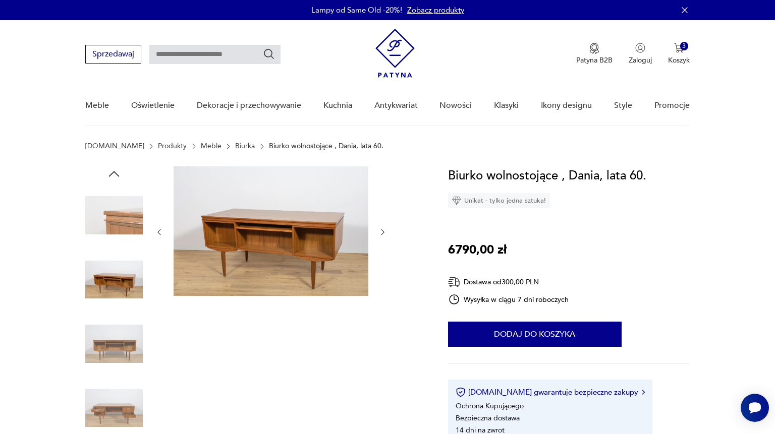
click at [380, 236] on icon "button" at bounding box center [382, 232] width 9 height 9
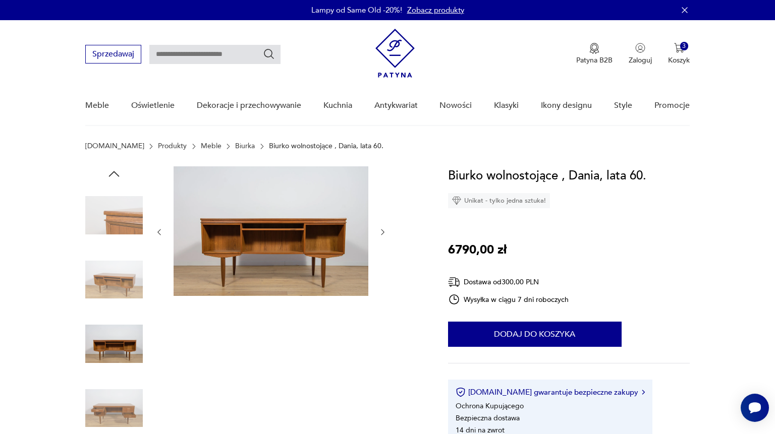
click at [380, 236] on icon "button" at bounding box center [382, 232] width 9 height 9
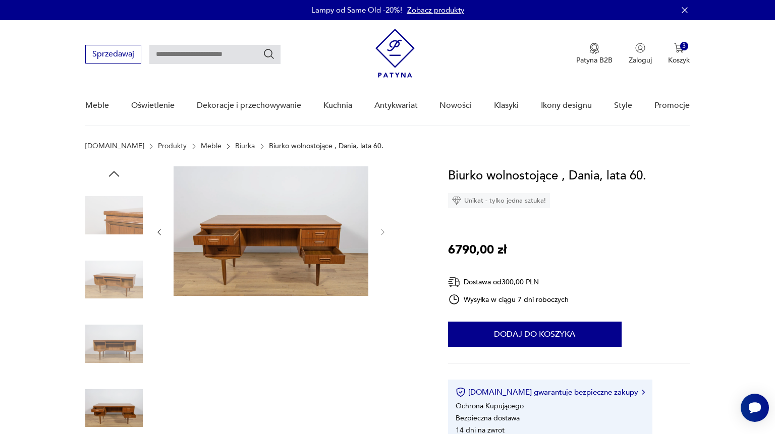
click at [110, 334] on img at bounding box center [114, 344] width 58 height 58
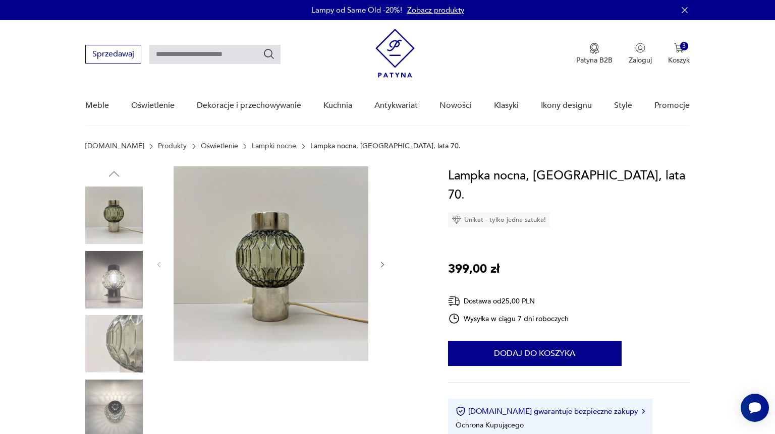
click at [381, 262] on icon "button" at bounding box center [382, 265] width 9 height 9
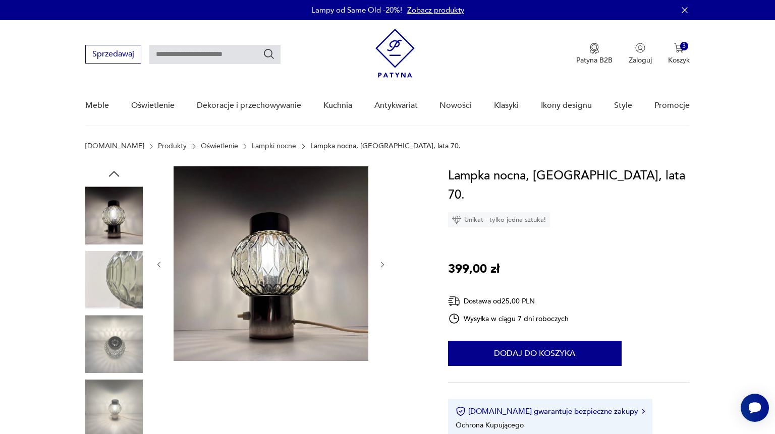
click at [381, 262] on icon "button" at bounding box center [382, 265] width 9 height 9
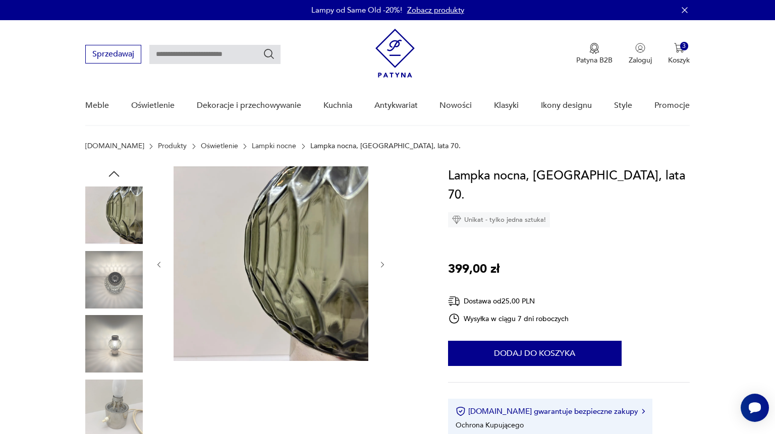
click at [381, 262] on icon "button" at bounding box center [382, 265] width 9 height 9
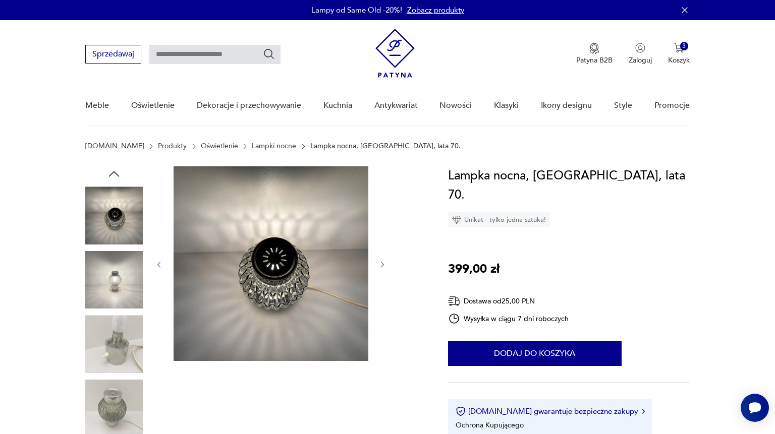
click at [381, 262] on icon "button" at bounding box center [382, 265] width 9 height 9
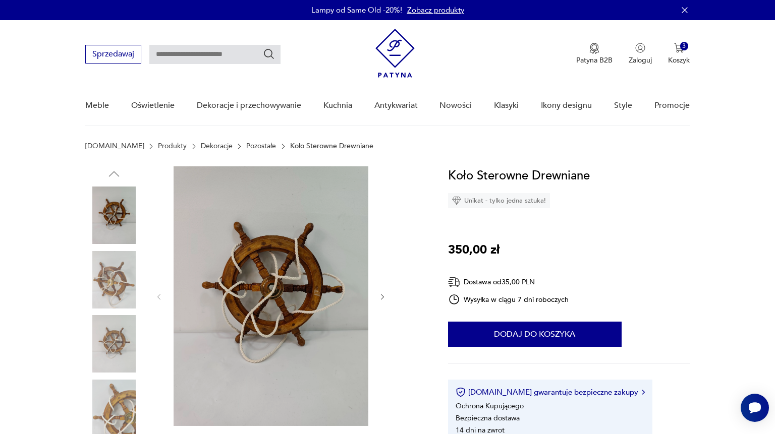
click at [382, 295] on icon "button" at bounding box center [382, 297] width 9 height 9
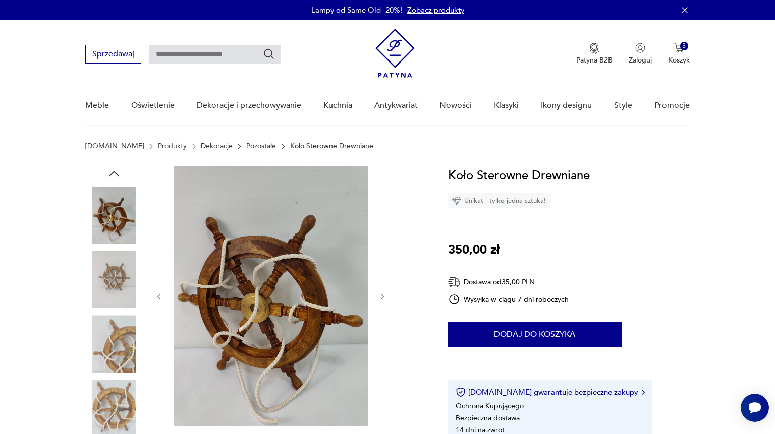
click at [382, 295] on icon "button" at bounding box center [382, 297] width 9 height 9
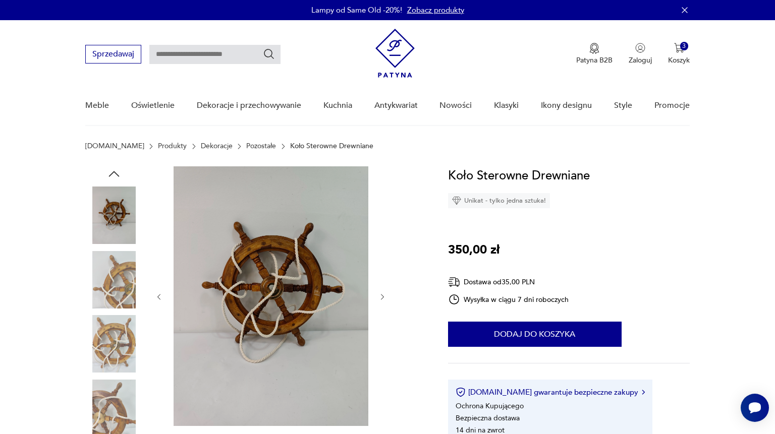
click at [382, 295] on icon "button" at bounding box center [382, 297] width 9 height 9
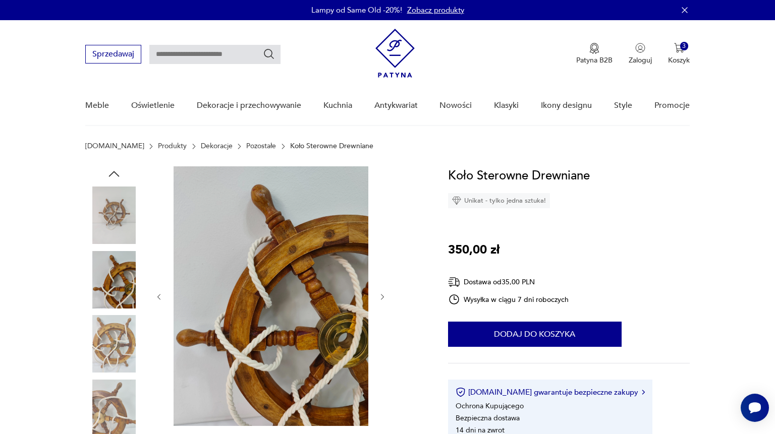
click at [382, 295] on icon "button" at bounding box center [382, 297] width 9 height 9
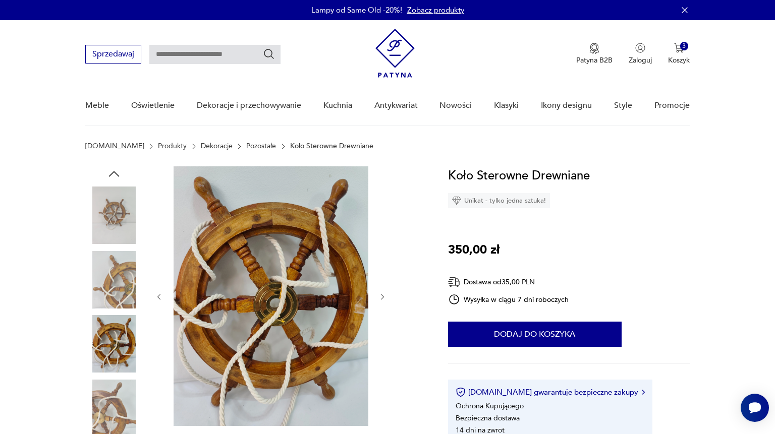
click at [382, 295] on icon "button" at bounding box center [382, 297] width 9 height 9
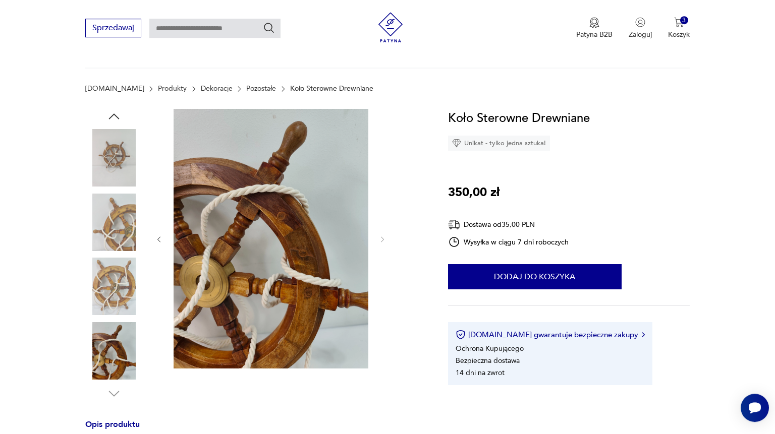
scroll to position [54, 0]
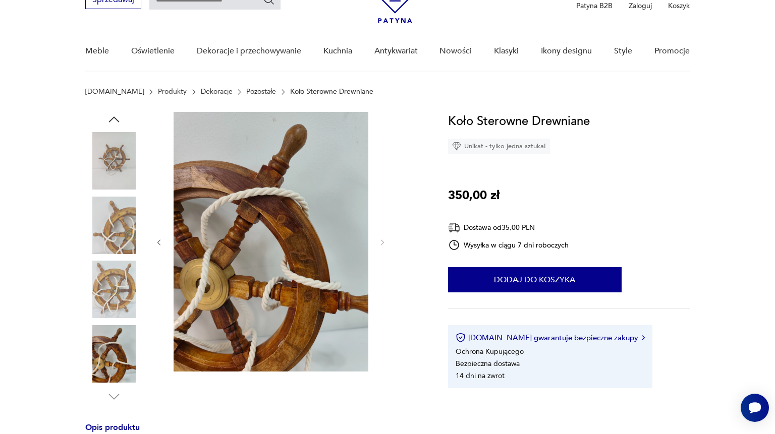
click at [158, 241] on icon "button" at bounding box center [159, 243] width 9 height 9
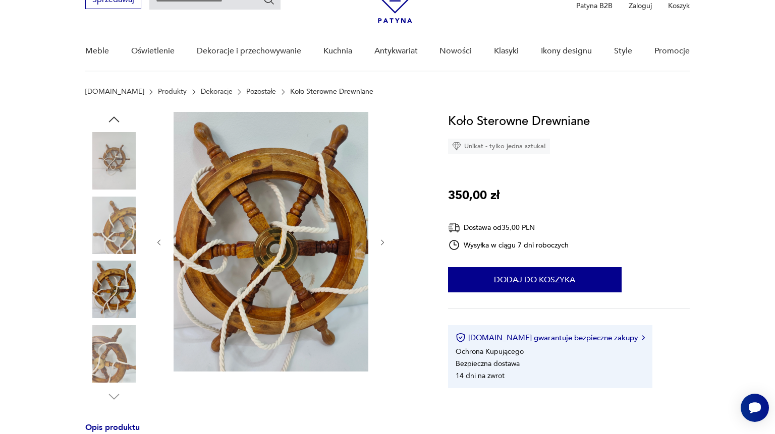
click at [154, 241] on div at bounding box center [254, 258] width 338 height 293
click at [158, 240] on icon "button" at bounding box center [159, 243] width 9 height 9
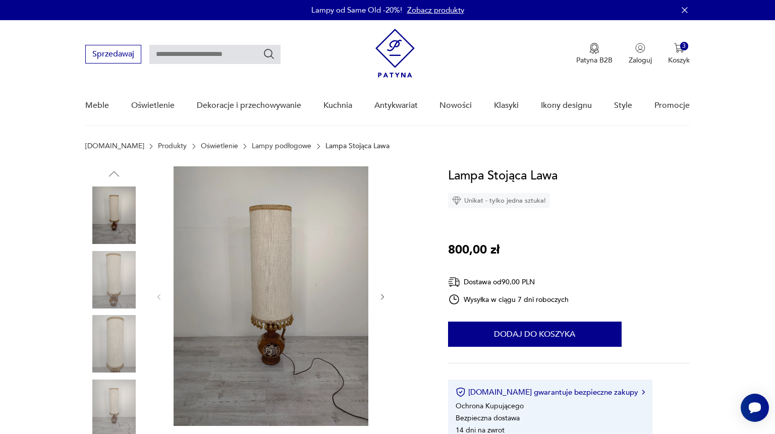
click at [381, 299] on icon "button" at bounding box center [382, 297] width 9 height 9
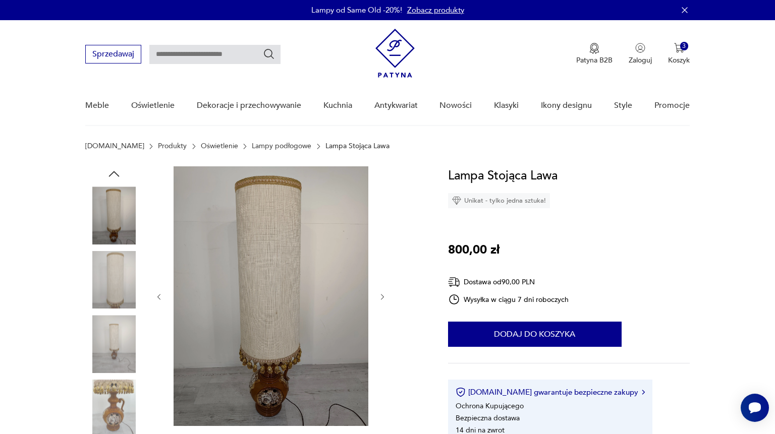
click at [381, 299] on icon "button" at bounding box center [382, 297] width 9 height 9
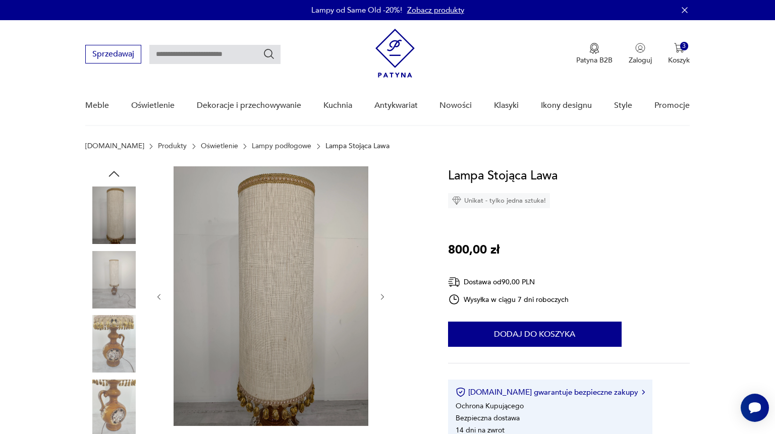
click at [381, 299] on icon "button" at bounding box center [382, 297] width 9 height 9
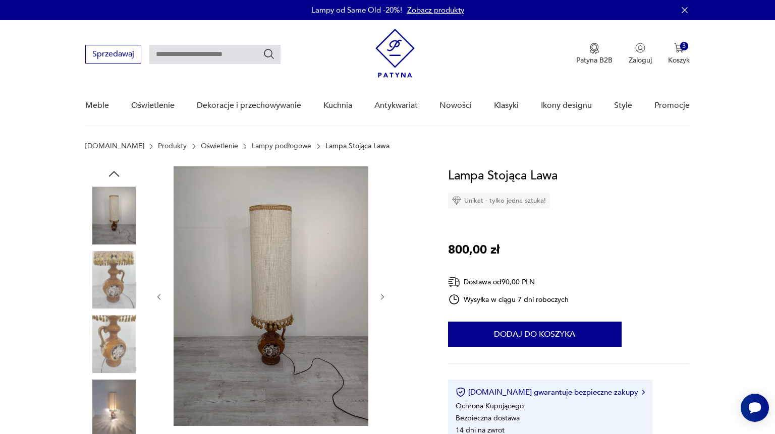
click at [381, 299] on icon "button" at bounding box center [382, 297] width 9 height 9
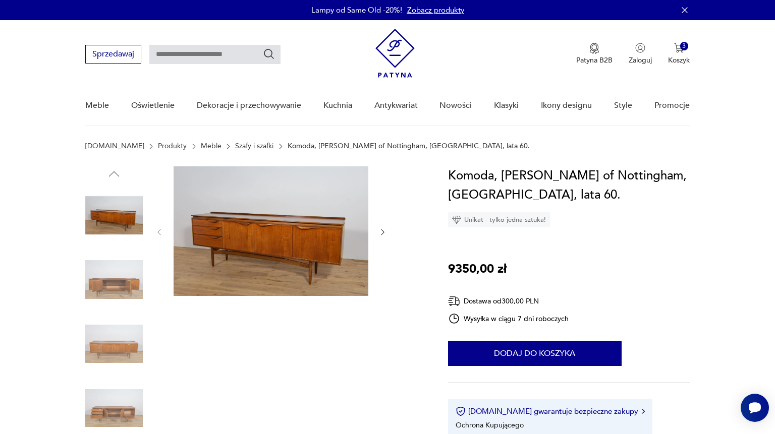
click at [384, 229] on icon "button" at bounding box center [382, 232] width 9 height 9
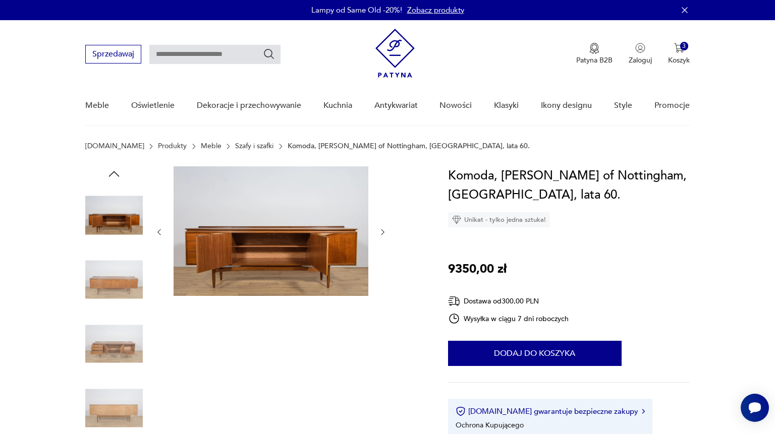
click at [384, 229] on icon "button" at bounding box center [382, 232] width 9 height 9
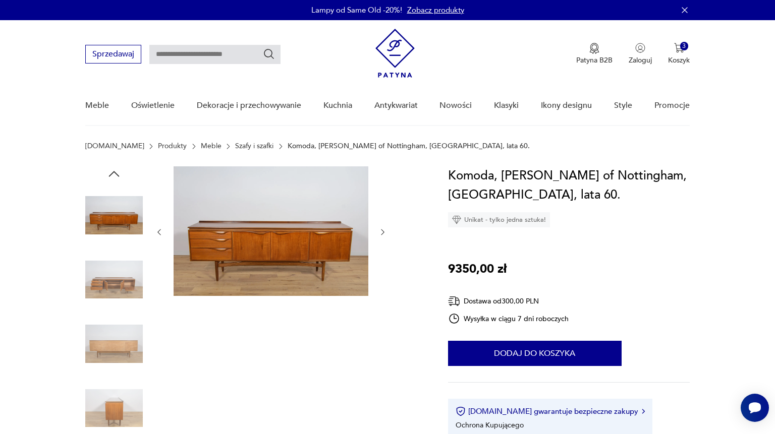
click at [384, 229] on icon "button" at bounding box center [382, 232] width 9 height 9
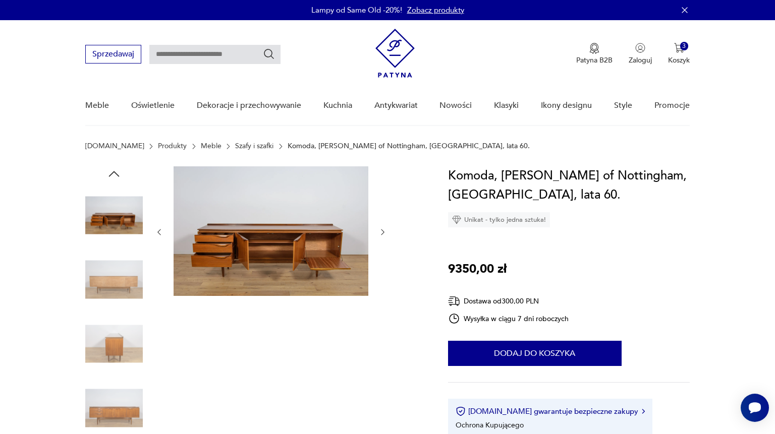
click at [384, 229] on icon "button" at bounding box center [382, 232] width 9 height 9
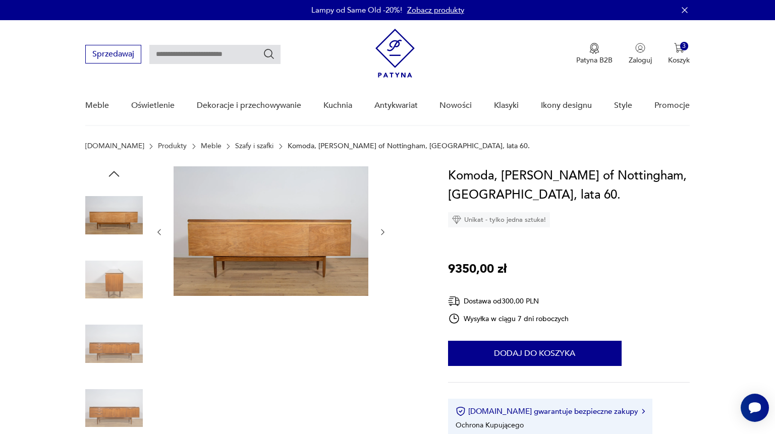
click at [384, 229] on icon "button" at bounding box center [382, 232] width 9 height 9
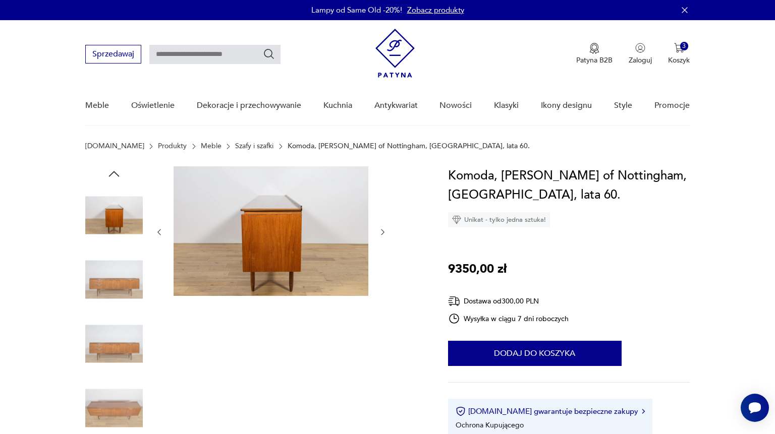
click at [384, 229] on icon "button" at bounding box center [382, 232] width 9 height 9
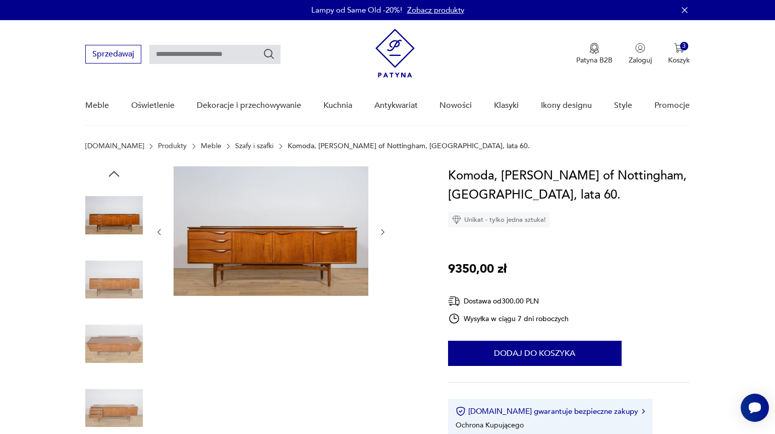
click at [384, 229] on icon "button" at bounding box center [382, 232] width 9 height 9
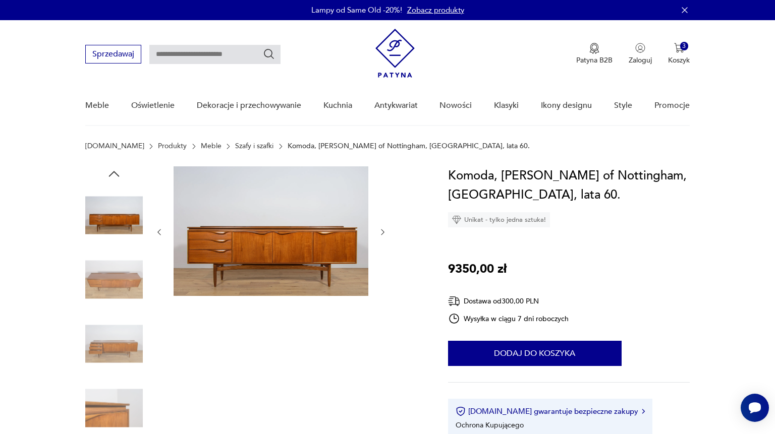
click at [384, 229] on icon "button" at bounding box center [382, 232] width 9 height 9
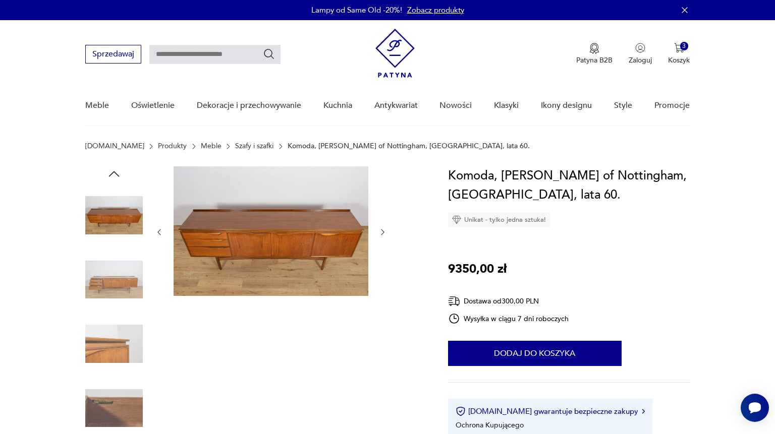
click at [384, 229] on icon "button" at bounding box center [382, 232] width 9 height 9
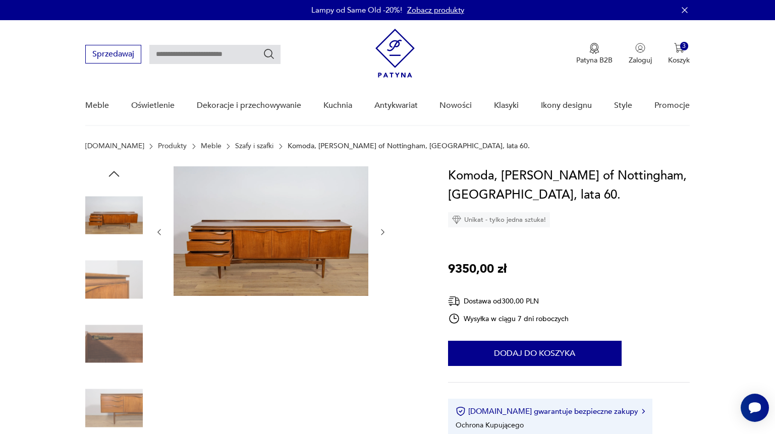
click at [384, 229] on icon "button" at bounding box center [382, 232] width 9 height 9
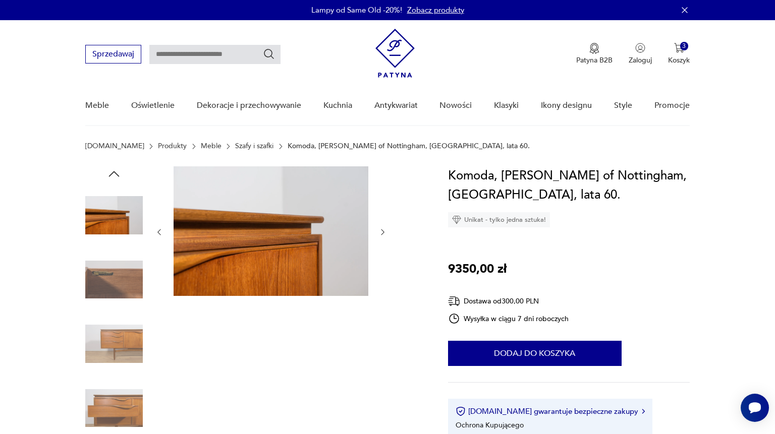
click at [384, 229] on icon "button" at bounding box center [382, 232] width 9 height 9
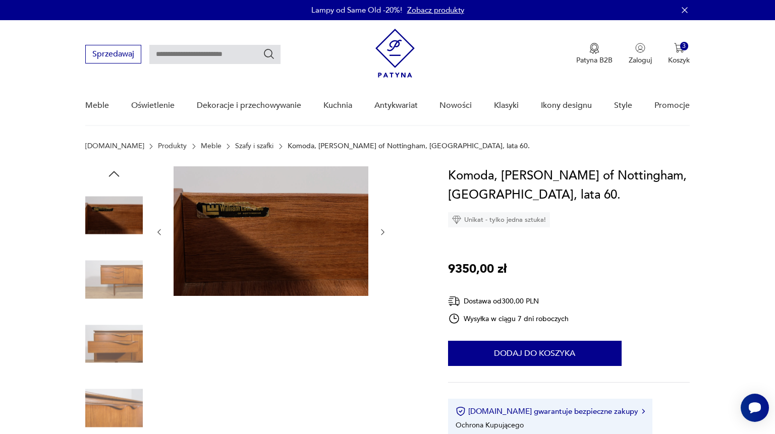
click at [384, 229] on icon "button" at bounding box center [382, 232] width 9 height 9
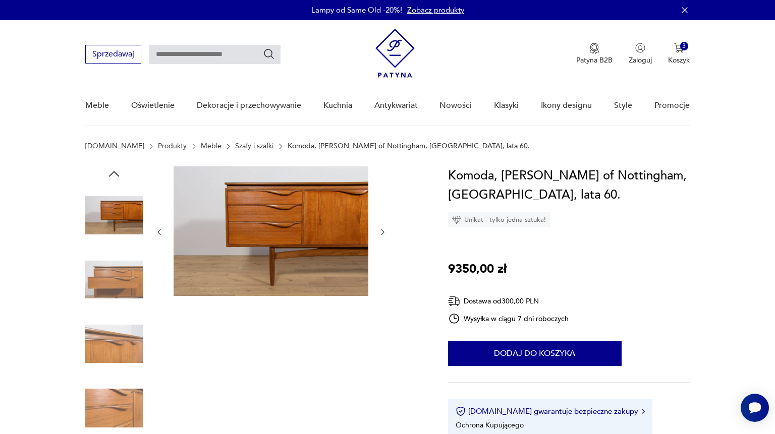
click at [381, 235] on icon "button" at bounding box center [382, 232] width 9 height 9
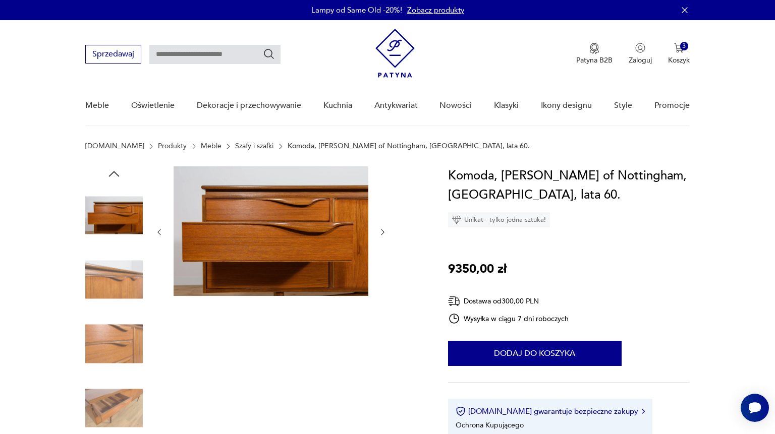
click at [381, 238] on div at bounding box center [271, 232] width 232 height 132
click at [382, 231] on icon "button" at bounding box center [382, 232] width 3 height 6
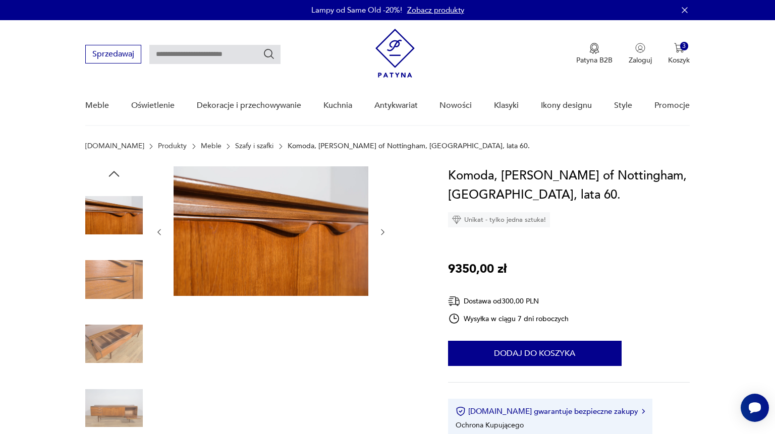
click at [382, 228] on icon "button" at bounding box center [382, 232] width 9 height 9
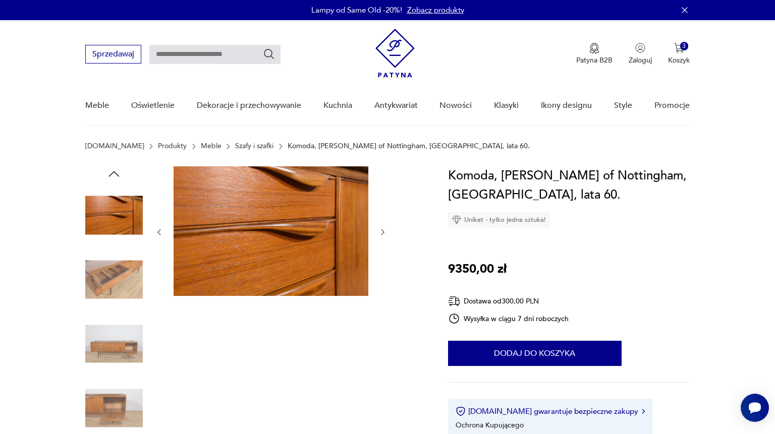
click at [382, 228] on icon "button" at bounding box center [382, 232] width 9 height 9
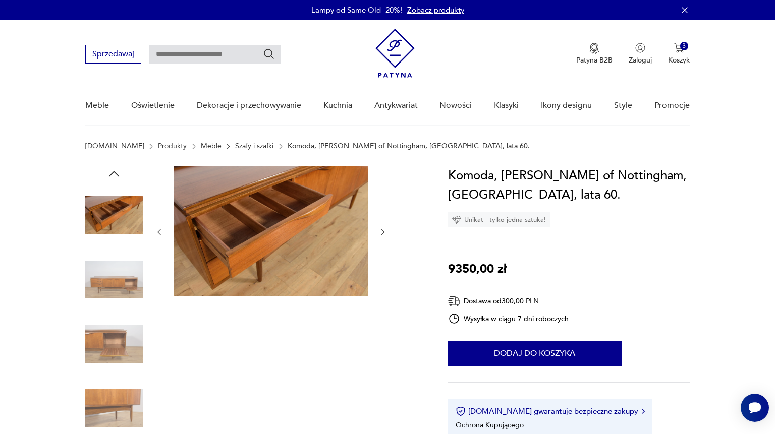
click at [382, 228] on icon "button" at bounding box center [382, 232] width 9 height 9
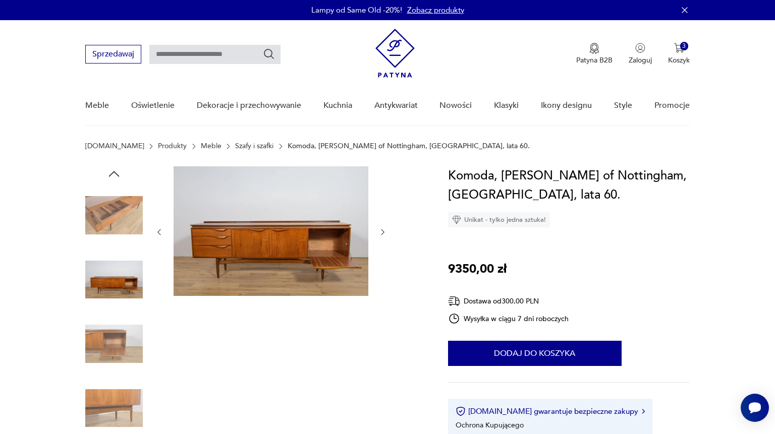
click at [382, 227] on button "button" at bounding box center [382, 232] width 9 height 10
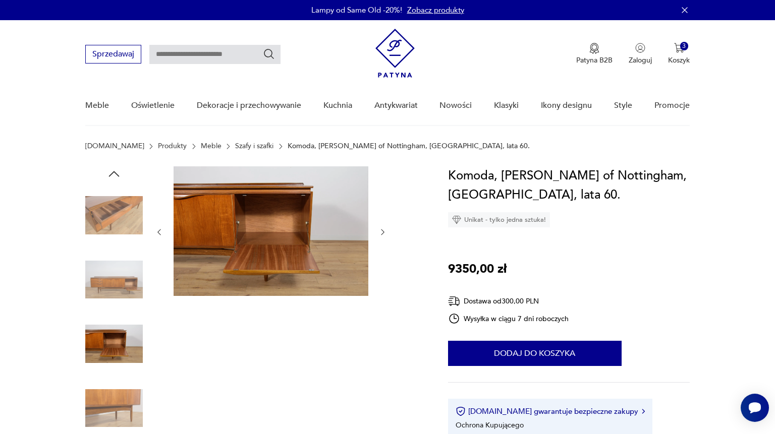
click at [382, 227] on button "button" at bounding box center [382, 232] width 9 height 10
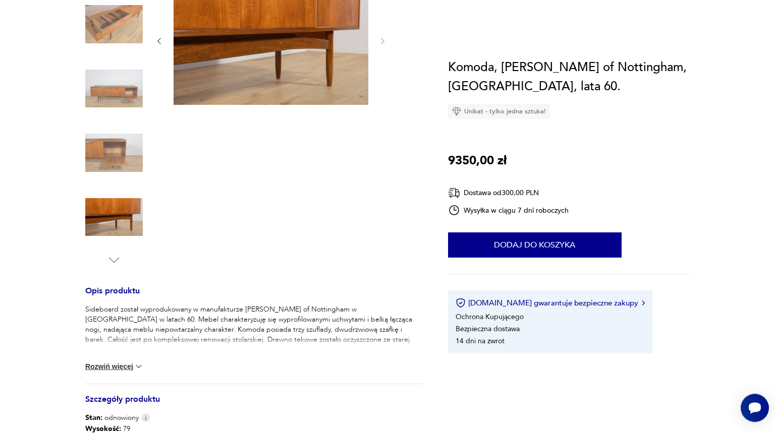
scroll to position [218, 0]
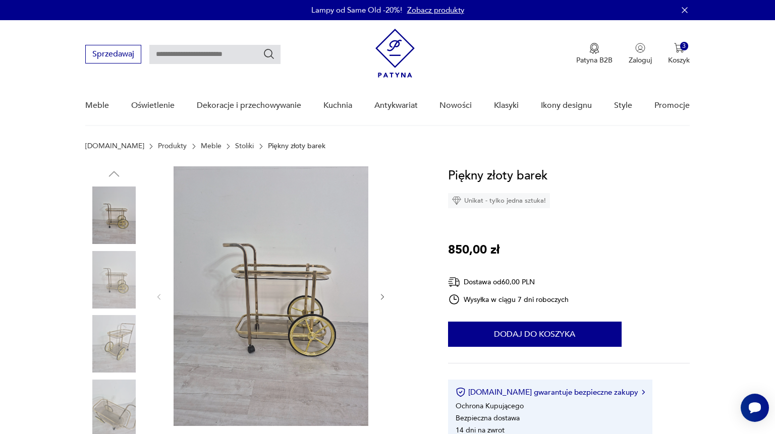
click at [385, 295] on icon "button" at bounding box center [382, 297] width 9 height 9
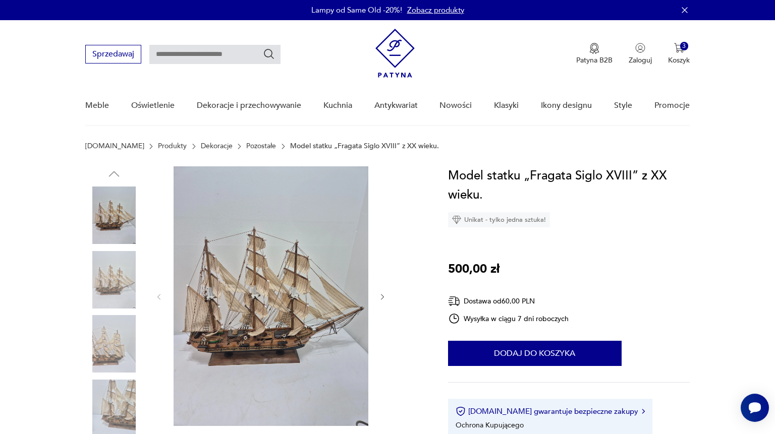
click at [382, 298] on icon "button" at bounding box center [382, 297] width 9 height 9
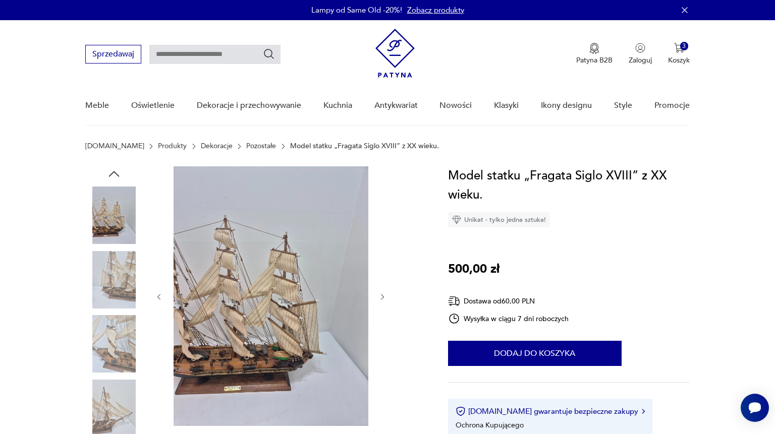
click at [382, 298] on icon "button" at bounding box center [382, 297] width 9 height 9
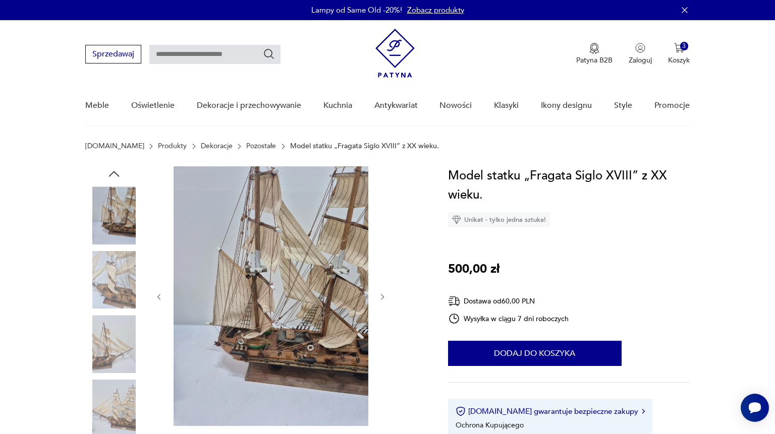
click at [382, 298] on icon "button" at bounding box center [382, 297] width 9 height 9
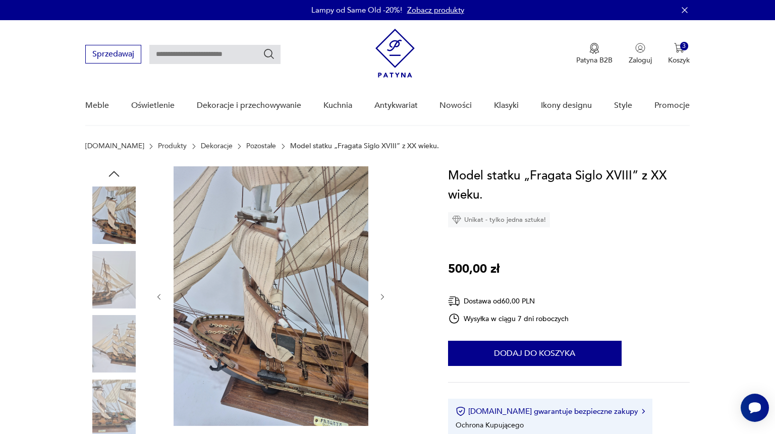
click at [382, 298] on icon "button" at bounding box center [382, 297] width 9 height 9
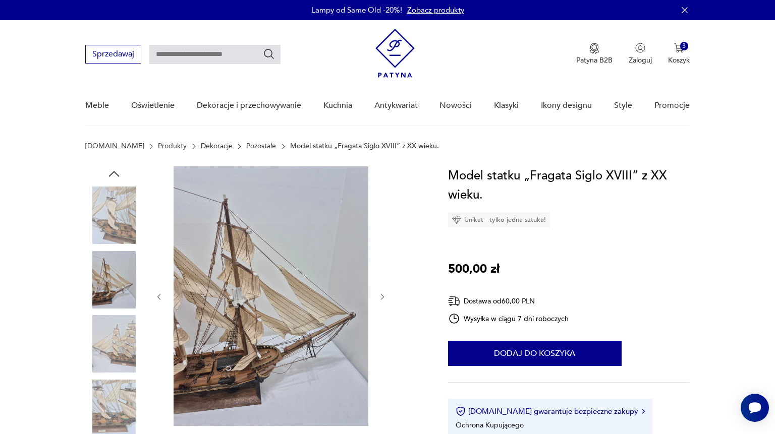
click at [382, 298] on icon "button" at bounding box center [382, 297] width 9 height 9
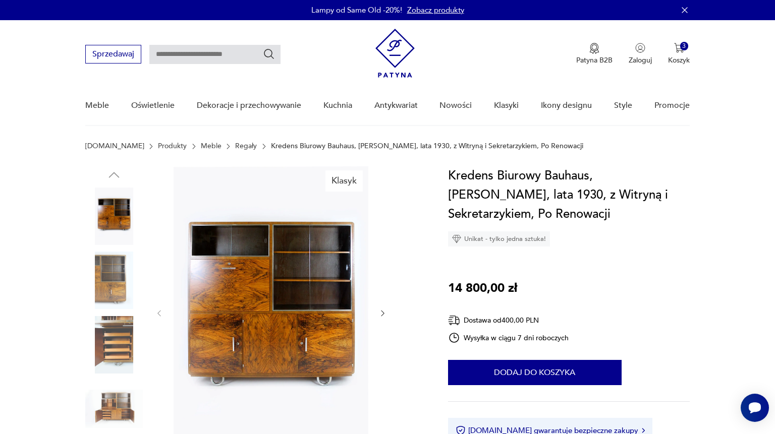
click at [383, 313] on icon "button" at bounding box center [382, 314] width 3 height 6
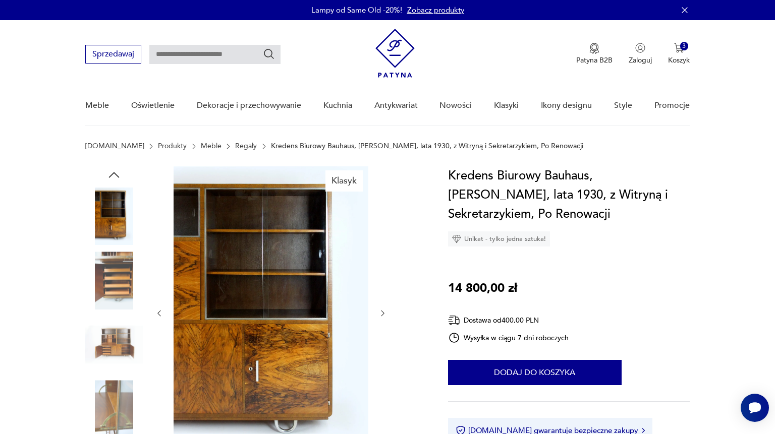
click at [383, 313] on icon "button" at bounding box center [382, 314] width 3 height 6
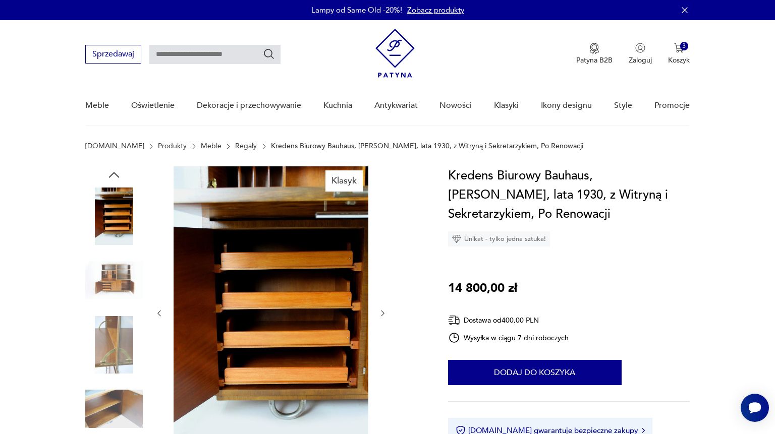
click at [383, 313] on icon "button" at bounding box center [382, 314] width 3 height 6
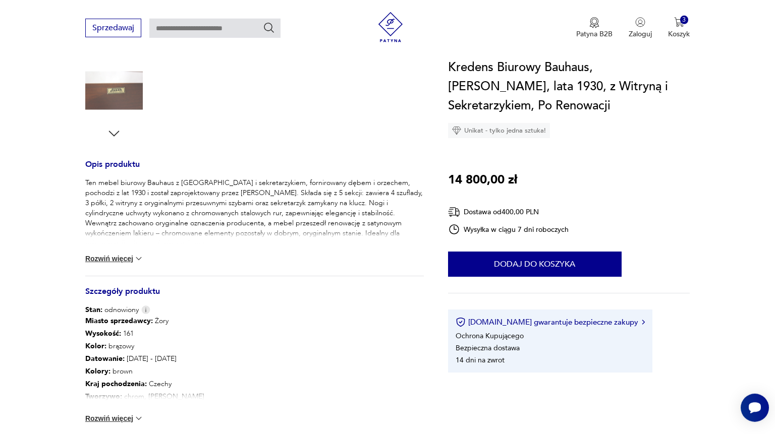
scroll to position [327, 0]
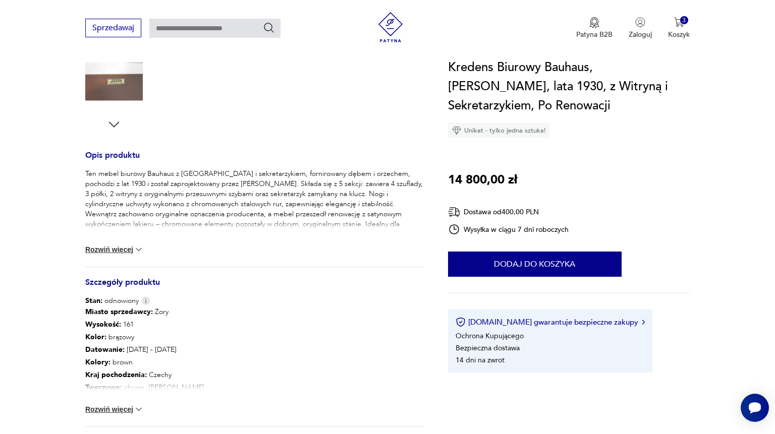
click at [115, 408] on button "Rozwiń więcej" at bounding box center [114, 410] width 59 height 10
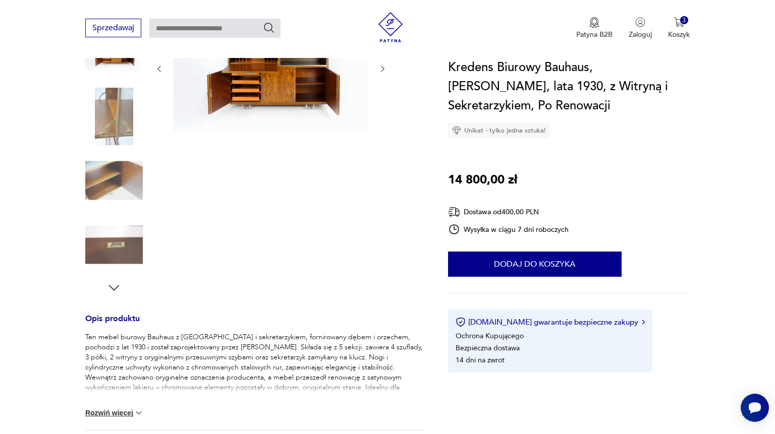
scroll to position [0, 0]
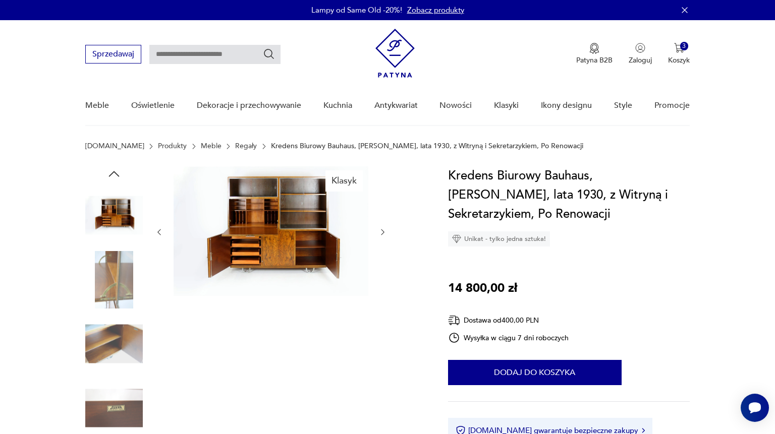
click at [131, 219] on img at bounding box center [114, 216] width 58 height 58
click at [123, 171] on div at bounding box center [114, 312] width 58 height 293
click at [115, 174] on icon "button" at bounding box center [113, 173] width 15 height 15
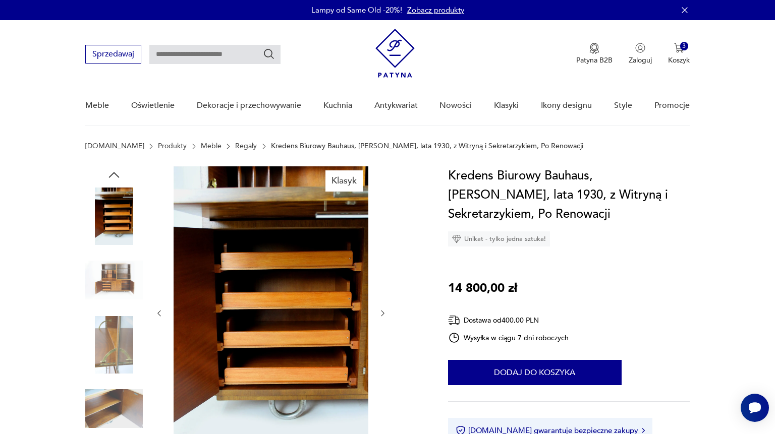
click at [115, 174] on icon "button" at bounding box center [114, 175] width 11 height 6
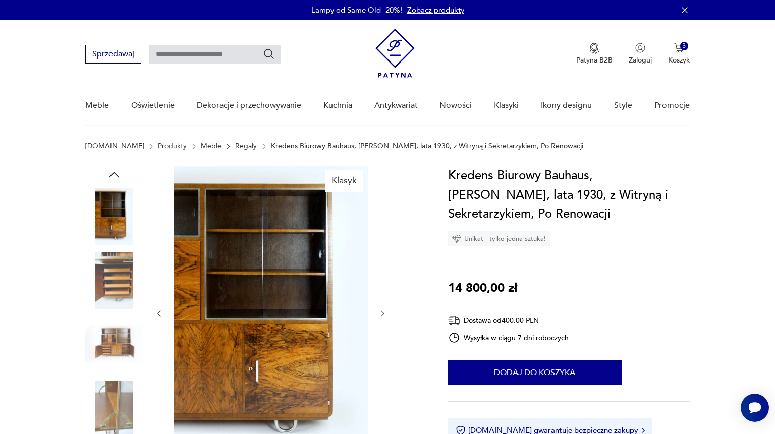
click at [115, 174] on icon "button" at bounding box center [114, 175] width 11 height 6
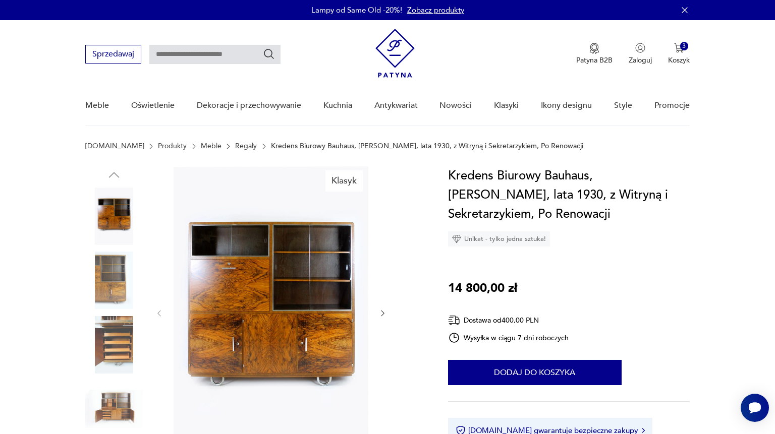
click at [117, 208] on img at bounding box center [114, 217] width 58 height 58
click at [239, 304] on img at bounding box center [271, 312] width 195 height 292
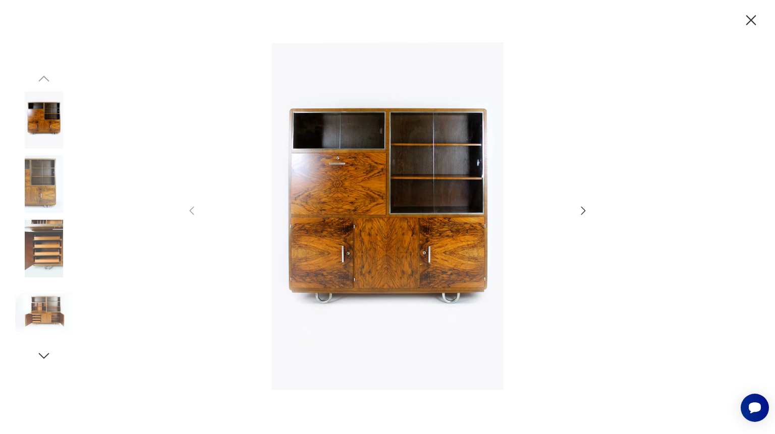
click at [581, 211] on icon "button" at bounding box center [583, 211] width 12 height 12
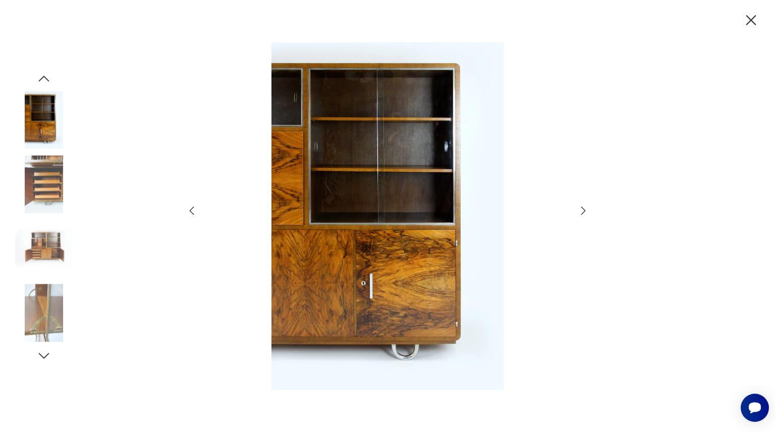
click at [581, 211] on icon "button" at bounding box center [583, 211] width 12 height 12
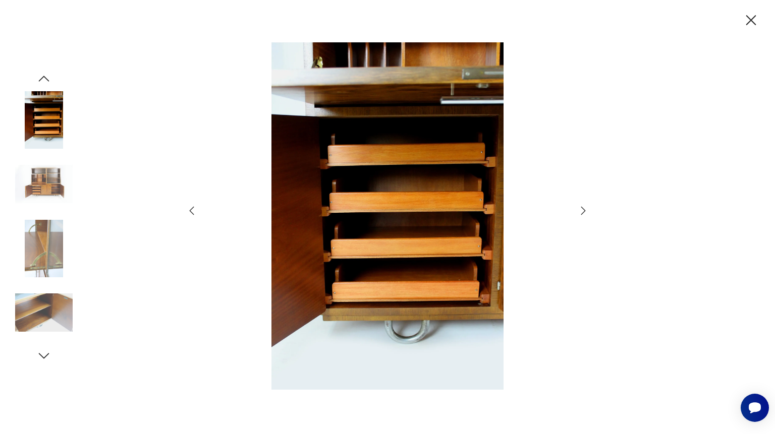
click at [581, 211] on icon "button" at bounding box center [583, 211] width 12 height 12
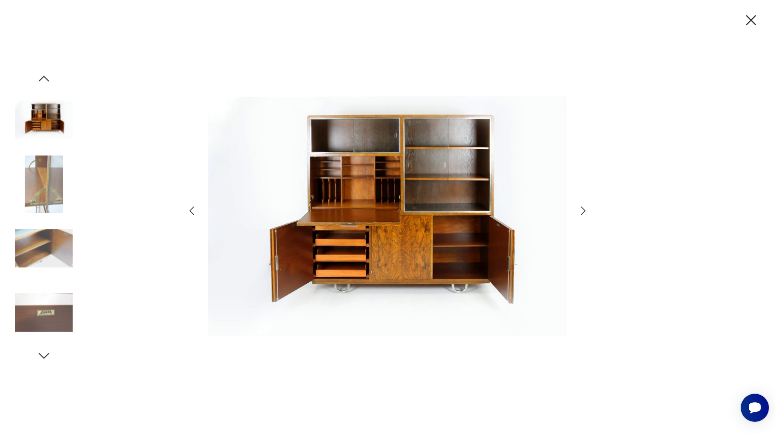
click at [581, 211] on icon "button" at bounding box center [583, 211] width 12 height 12
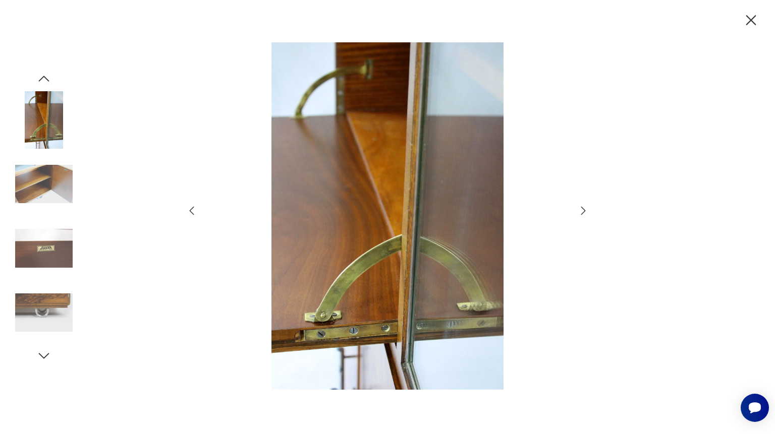
click at [578, 215] on icon "button" at bounding box center [583, 211] width 12 height 12
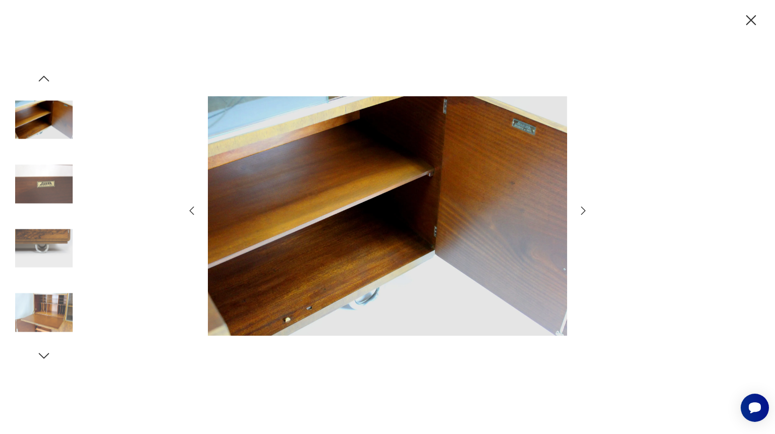
click at [757, 21] on icon "button" at bounding box center [751, 21] width 18 height 18
